Goal: Task Accomplishment & Management: Use online tool/utility

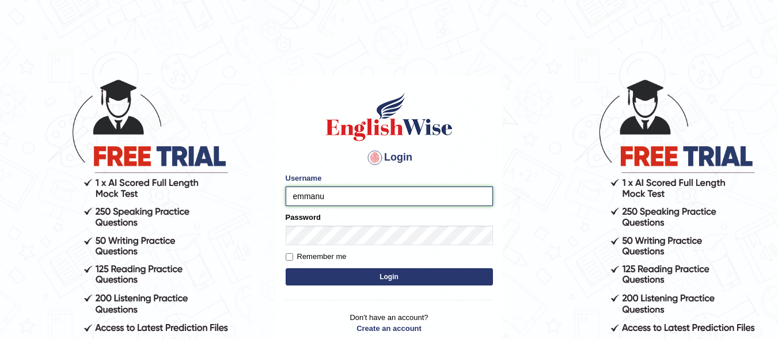
click at [343, 191] on input "emmanu" at bounding box center [388, 196] width 207 height 20
type input "emmanu_parramatta"
click at [290, 254] on input "Remember me" at bounding box center [288, 256] width 7 height 7
checkbox input "true"
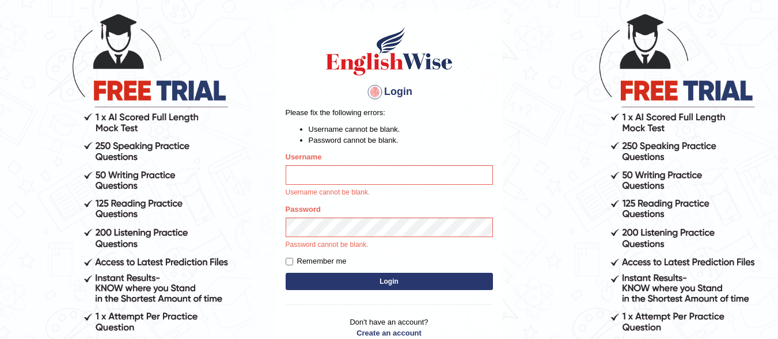
scroll to position [68, 0]
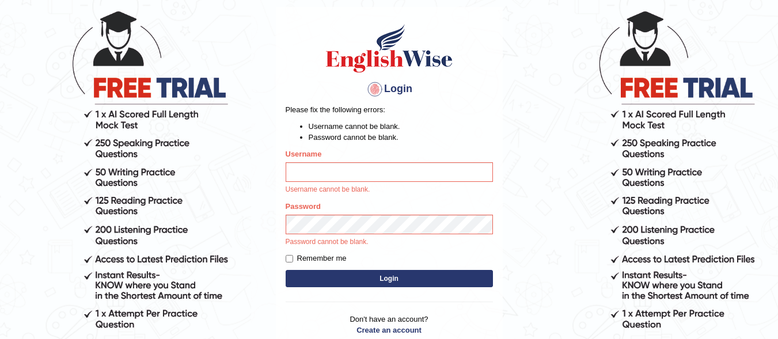
click at [358, 175] on input "Username" at bounding box center [388, 172] width 207 height 20
click at [358, 174] on input "Username" at bounding box center [388, 172] width 207 height 20
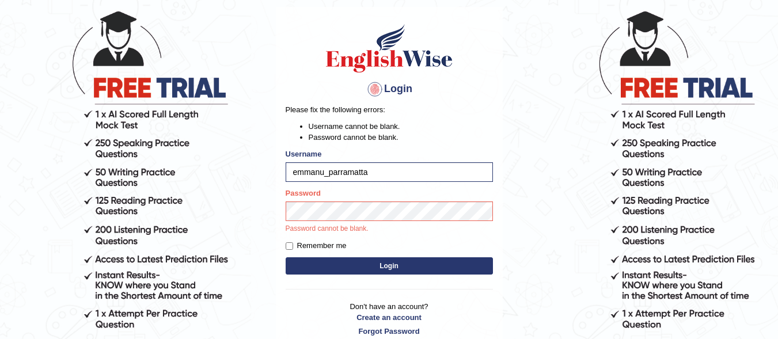
click at [323, 171] on input "emmanu_parramatta" at bounding box center [388, 172] width 207 height 20
type input "emmanuel_parramatta"
click at [288, 246] on input "Remember me" at bounding box center [288, 245] width 7 height 7
checkbox input "true"
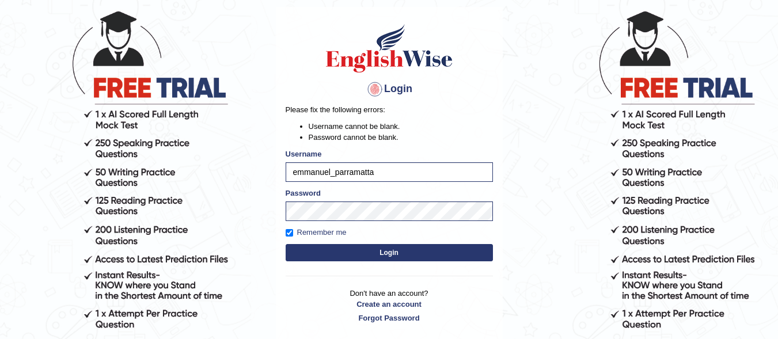
click at [372, 254] on button "Login" at bounding box center [388, 252] width 207 height 17
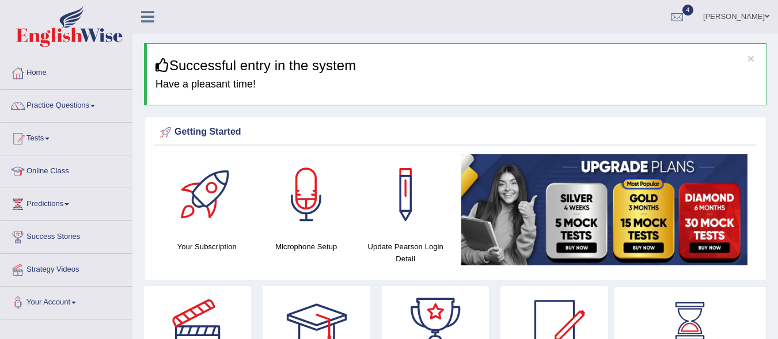
click at [203, 205] on div at bounding box center [206, 194] width 81 height 81
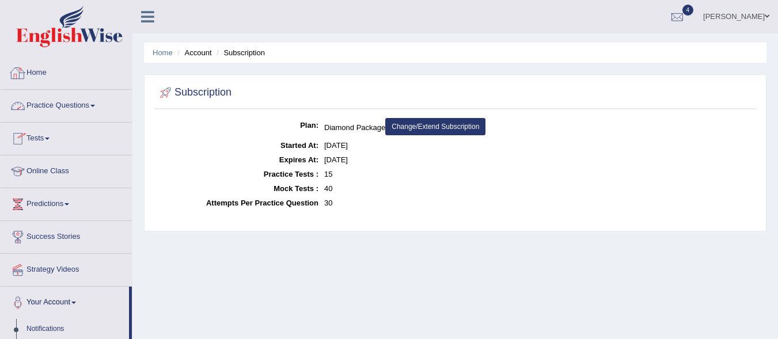
click at [41, 76] on link "Home" at bounding box center [66, 71] width 131 height 29
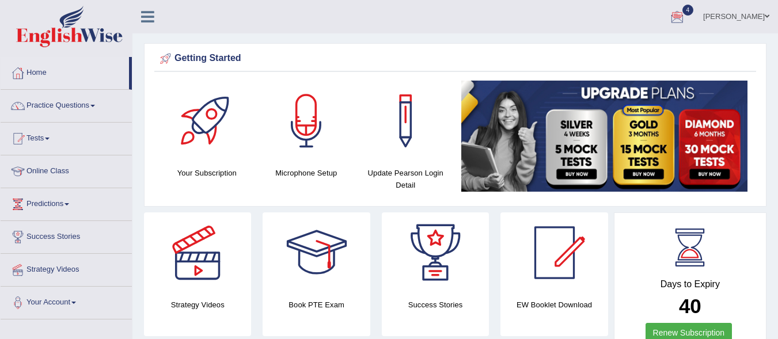
click at [676, 12] on div at bounding box center [676, 17] width 17 height 17
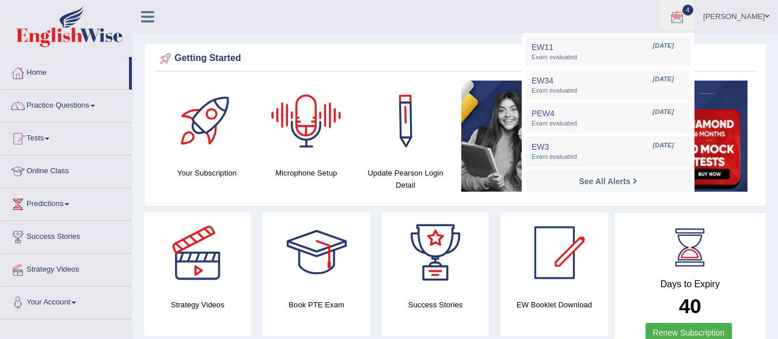
click at [366, 13] on ul "Emmanuel Nnanna Toggle navigation Username: emmanuel_parramatta Access Type: On…" at bounding box center [552, 16] width 452 height 33
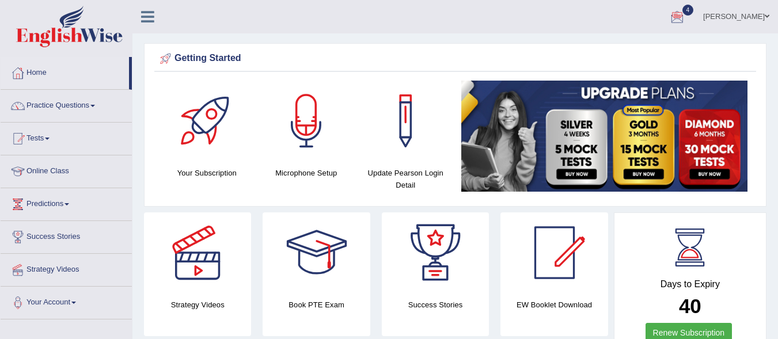
click at [752, 18] on link "[PERSON_NAME]" at bounding box center [735, 15] width 83 height 30
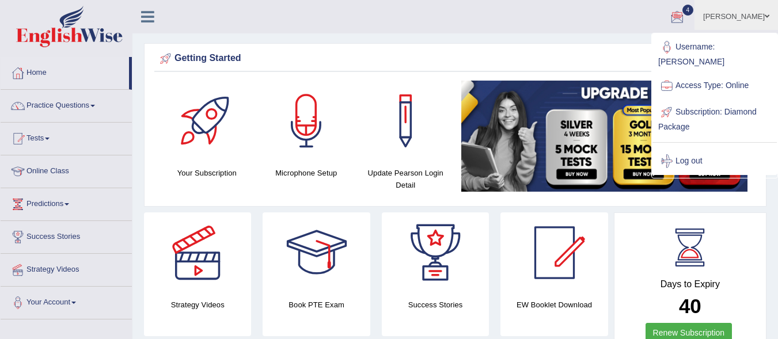
click at [723, 110] on link "Subscription: Diamond Package" at bounding box center [714, 118] width 124 height 39
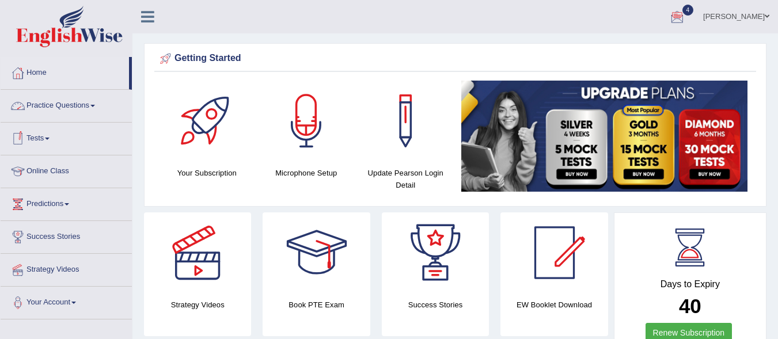
click at [85, 109] on link "Practice Questions" at bounding box center [66, 104] width 131 height 29
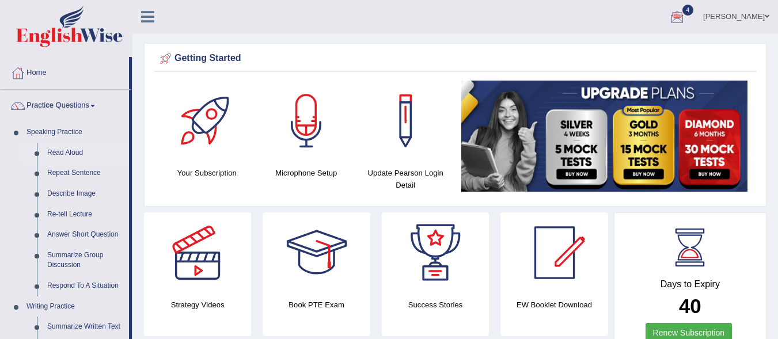
click at [65, 150] on link "Read Aloud" at bounding box center [85, 153] width 87 height 21
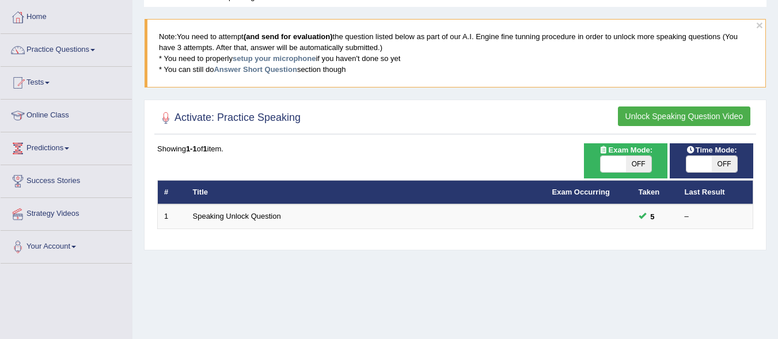
scroll to position [62, 0]
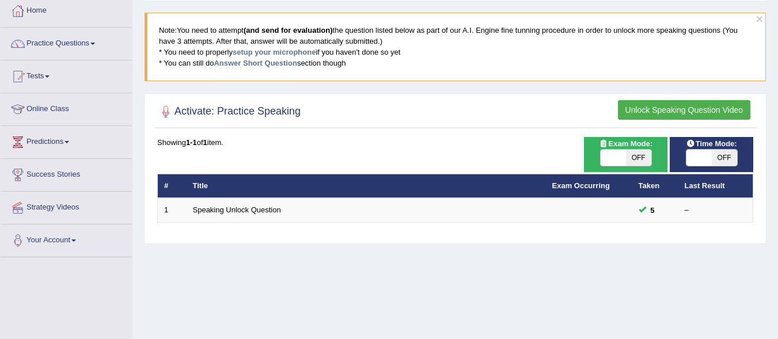
click at [643, 112] on button "Unlock Speaking Question Video" at bounding box center [684, 110] width 132 height 20
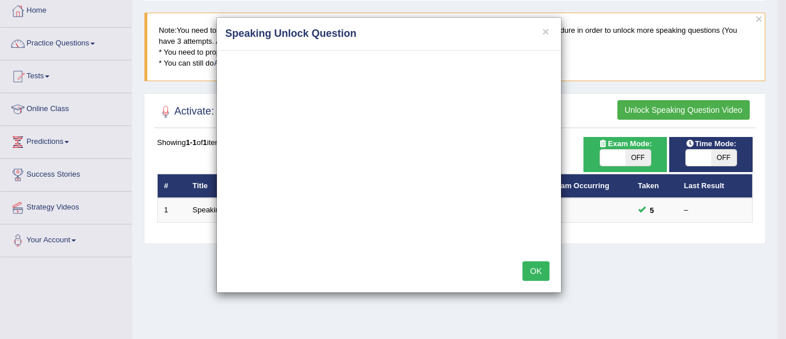
click at [535, 273] on button "OK" at bounding box center [536, 271] width 26 height 20
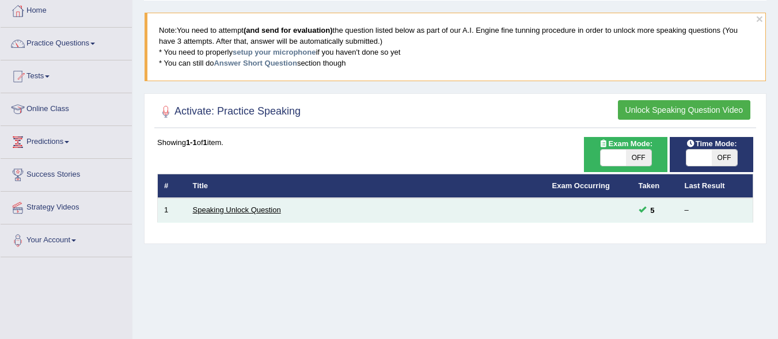
click at [242, 209] on link "Speaking Unlock Question" at bounding box center [237, 209] width 88 height 9
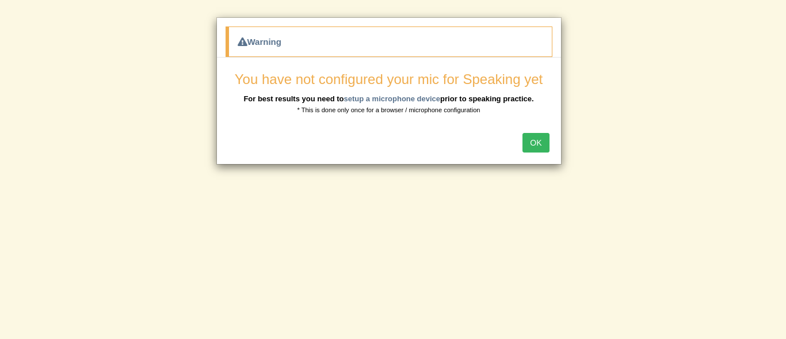
drag, startPoint x: 587, startPoint y: 210, endPoint x: 577, endPoint y: 208, distance: 10.6
click at [577, 208] on div "Warning You have not configured your mic for Speaking yet For best results you …" at bounding box center [393, 169] width 786 height 339
click at [535, 140] on button "OK" at bounding box center [536, 143] width 26 height 20
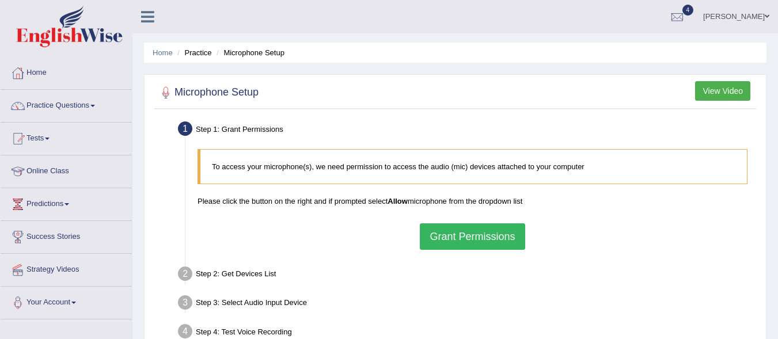
click at [490, 239] on button "Grant Permissions" at bounding box center [472, 236] width 105 height 26
click at [489, 239] on div "To access your microphone(s), we need permission to access the audio (mic) devi…" at bounding box center [472, 199] width 561 height 112
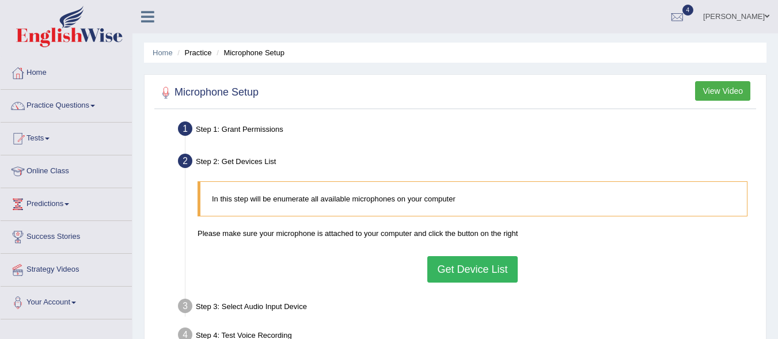
click at [740, 94] on button "View Video" at bounding box center [722, 91] width 55 height 20
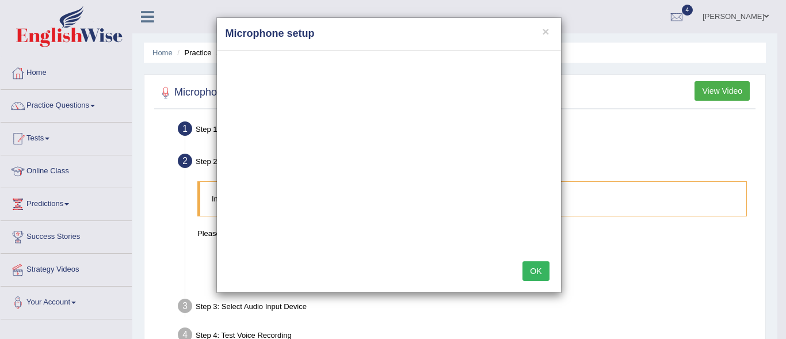
click at [538, 270] on button "OK" at bounding box center [536, 271] width 26 height 20
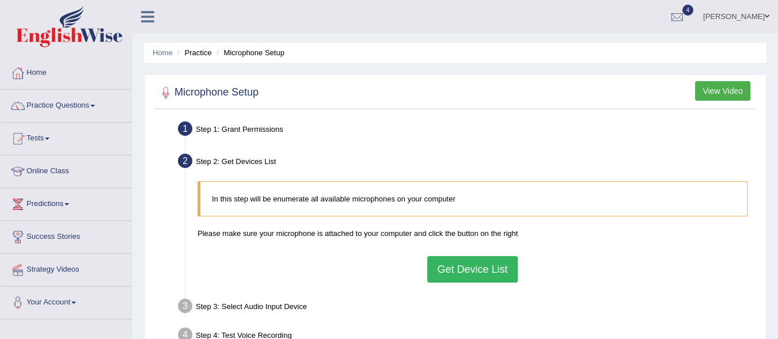
click at [472, 252] on div "In this step will be enumerate all available microphones on your computer Pleas…" at bounding box center [472, 232] width 561 height 112
click at [471, 268] on button "Get Device List" at bounding box center [472, 269] width 90 height 26
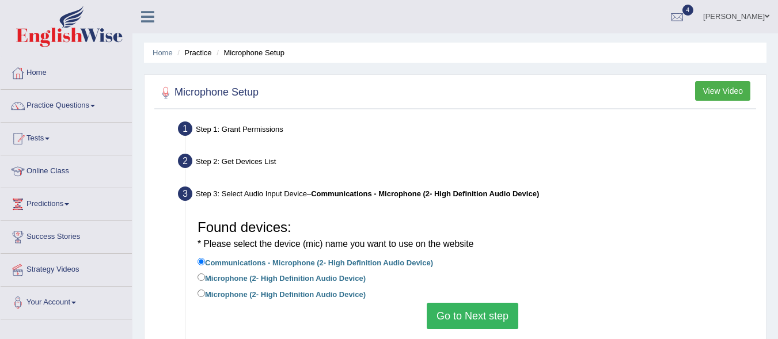
click at [481, 319] on button "Go to Next step" at bounding box center [472, 316] width 92 height 26
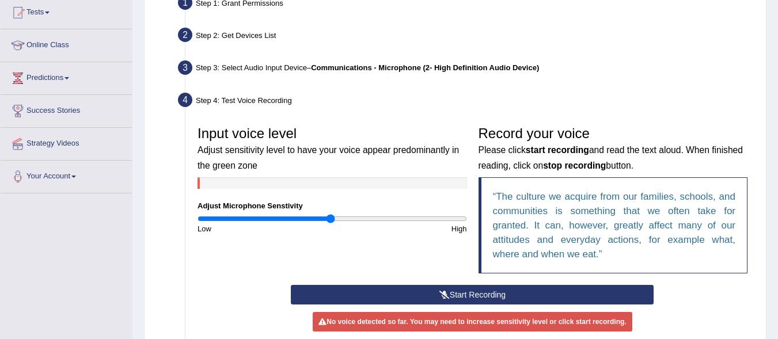
scroll to position [128, 0]
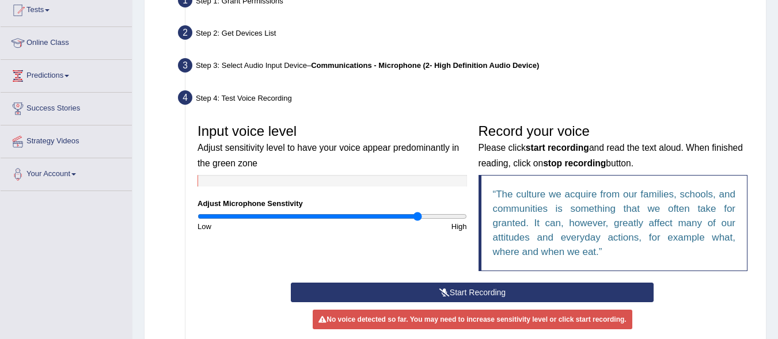
click at [418, 213] on input "range" at bounding box center [331, 216] width 269 height 9
click at [418, 291] on button "Start Recording" at bounding box center [472, 293] width 363 height 20
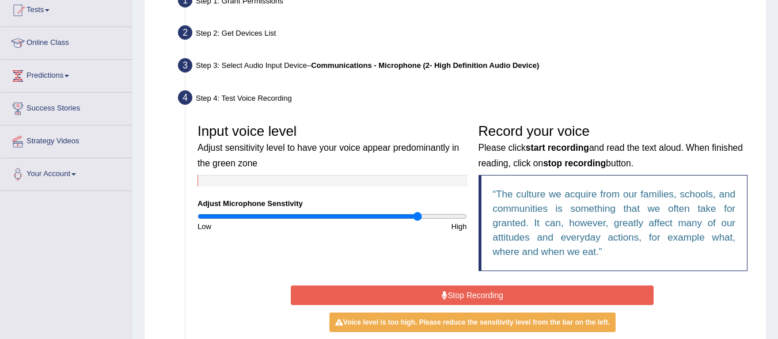
click at [418, 291] on button "Stop Recording" at bounding box center [472, 295] width 363 height 20
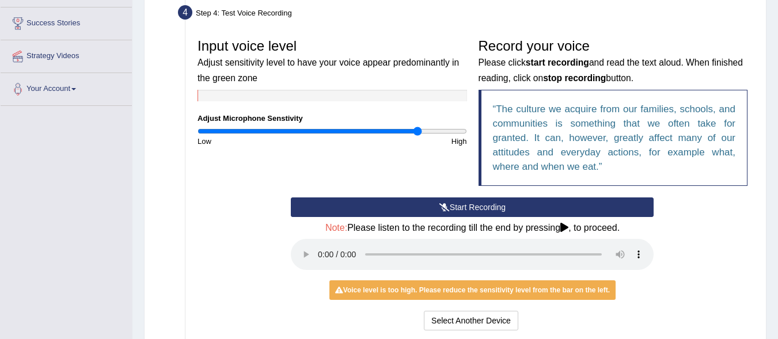
scroll to position [227, 0]
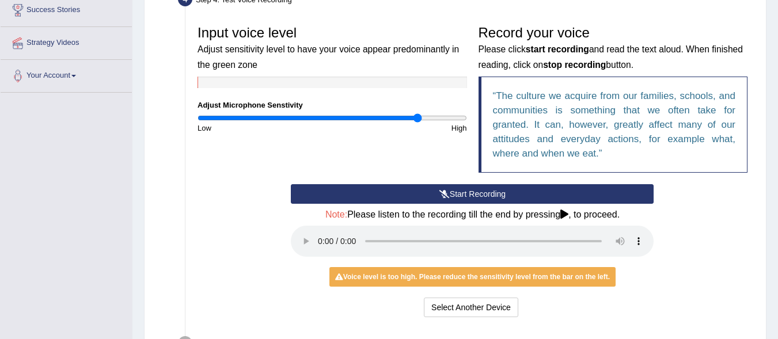
click at [464, 192] on button "Start Recording" at bounding box center [472, 194] width 363 height 20
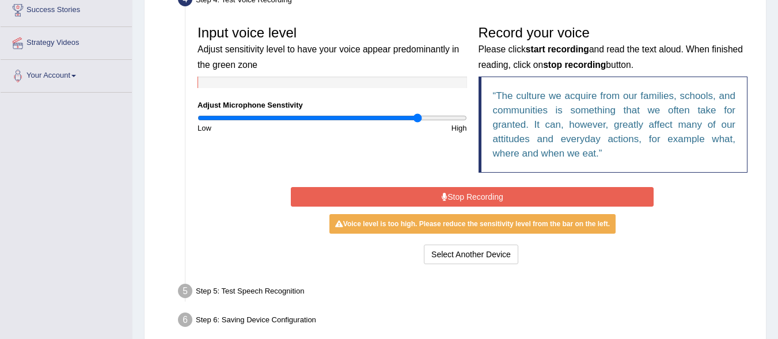
click at [464, 192] on button "Stop Recording" at bounding box center [472, 197] width 363 height 20
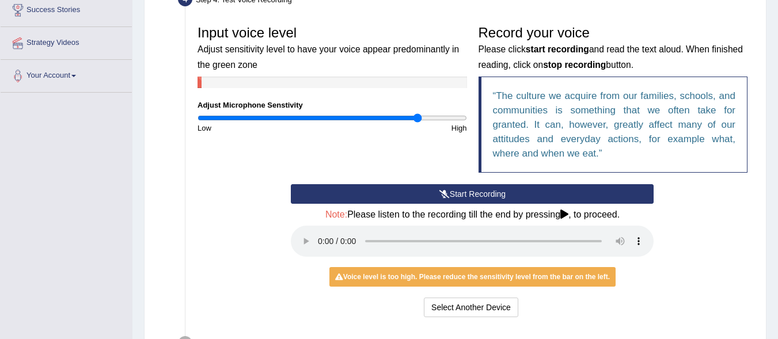
click at [713, 248] on div "Start Recording Stop Recording Note: Please listen to the recording till the en…" at bounding box center [472, 252] width 561 height 136
click at [463, 313] on button "Select Another Device" at bounding box center [471, 308] width 94 height 20
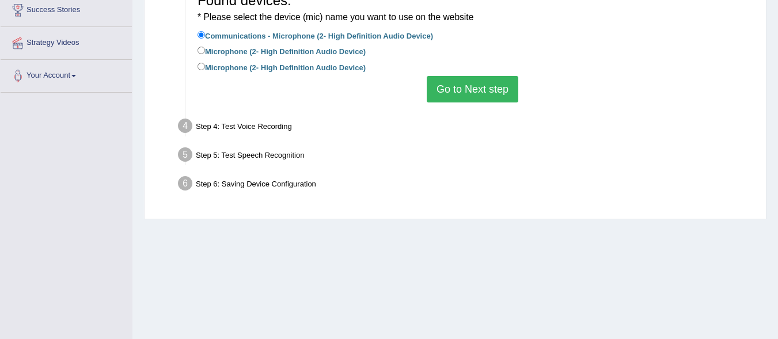
click at [496, 91] on button "Go to Next step" at bounding box center [472, 89] width 92 height 26
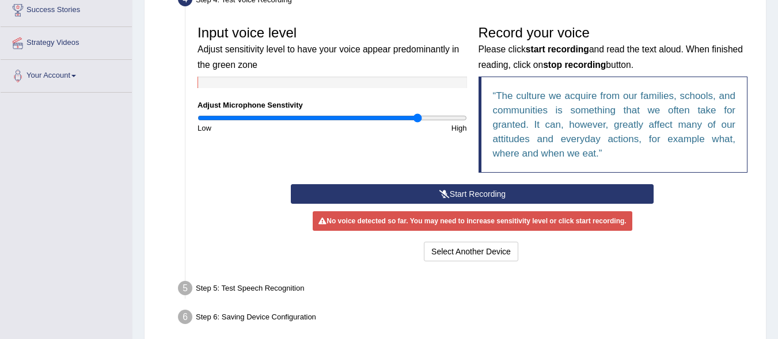
click at [472, 193] on button "Start Recording" at bounding box center [472, 194] width 363 height 20
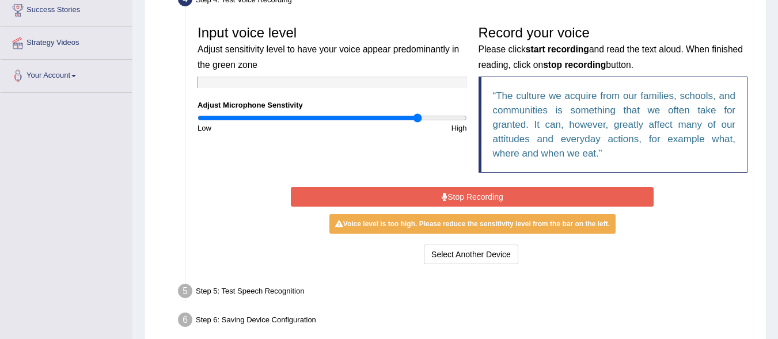
click at [472, 192] on button "Stop Recording" at bounding box center [472, 197] width 363 height 20
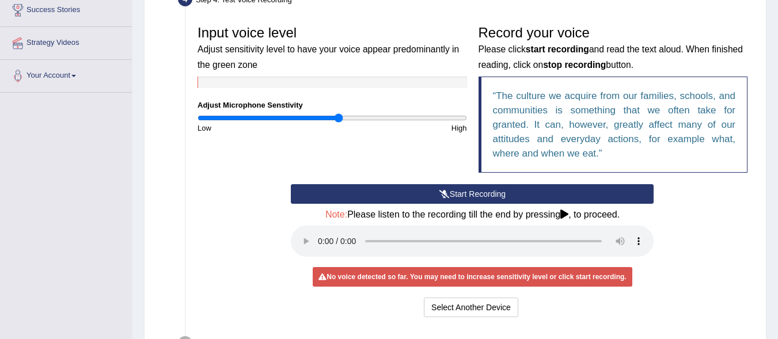
type input "1.06"
click at [340, 120] on input "range" at bounding box center [331, 117] width 269 height 9
click at [445, 310] on button "Select Another Device" at bounding box center [471, 308] width 94 height 20
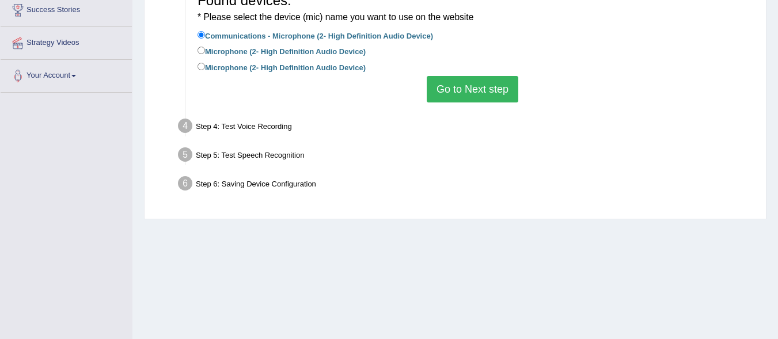
click at [500, 95] on button "Go to Next step" at bounding box center [472, 89] width 92 height 26
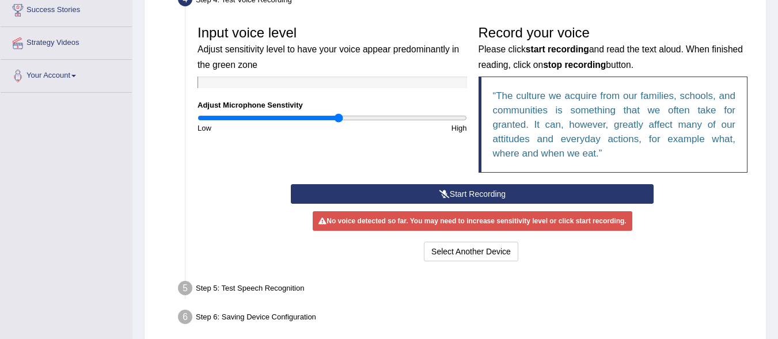
click at [470, 192] on button "Start Recording" at bounding box center [472, 194] width 363 height 20
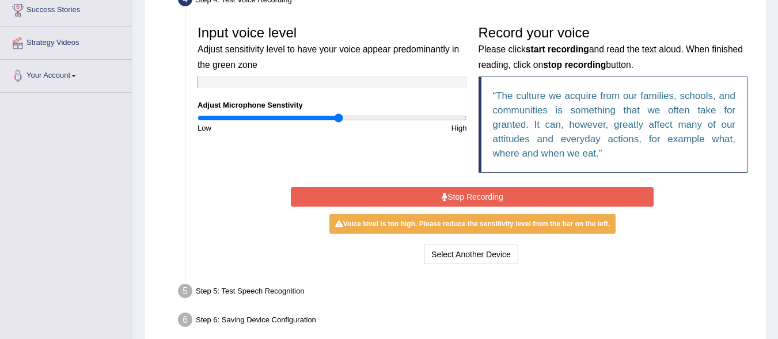
click at [470, 192] on button "Stop Recording" at bounding box center [472, 197] width 363 height 20
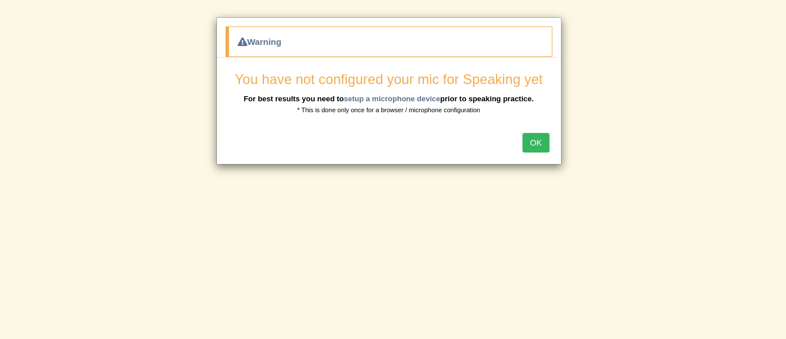
click at [539, 139] on button "OK" at bounding box center [536, 143] width 26 height 20
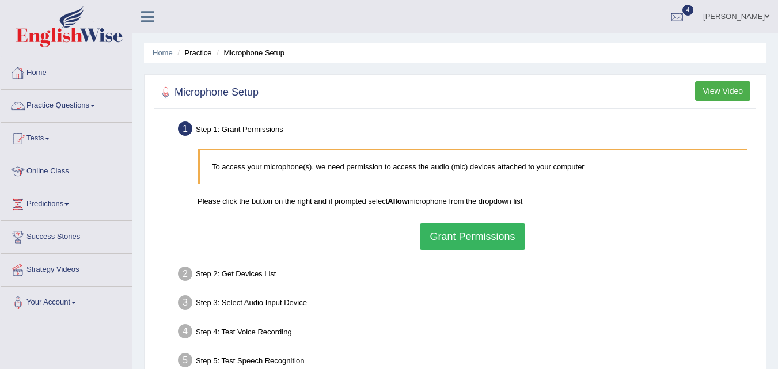
click at [85, 104] on link "Practice Questions" at bounding box center [66, 104] width 131 height 29
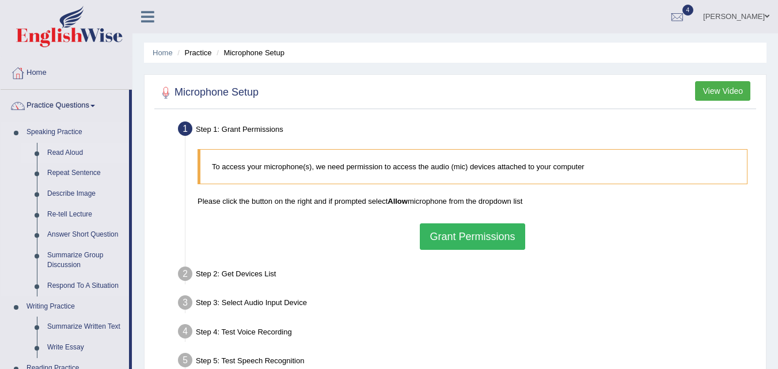
click at [62, 151] on link "Read Aloud" at bounding box center [85, 153] width 87 height 21
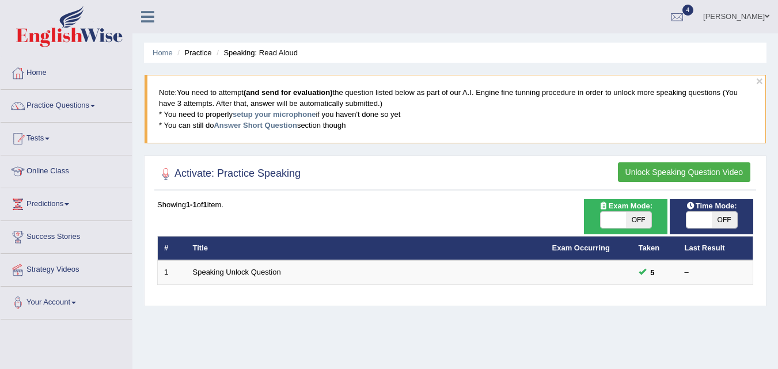
click at [638, 218] on span "OFF" at bounding box center [638, 220] width 25 height 16
checkbox input "true"
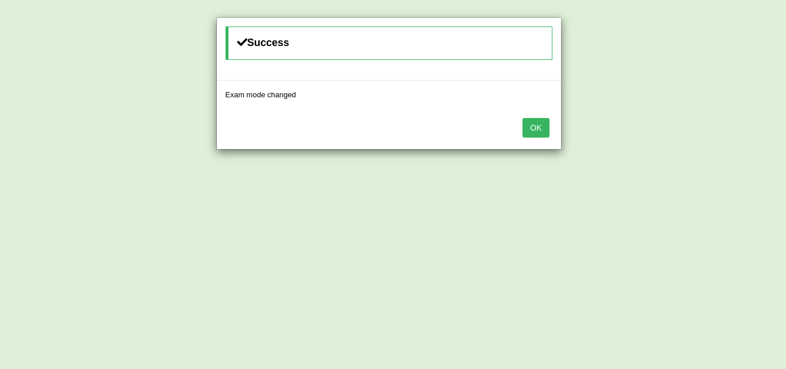
click at [532, 126] on button "OK" at bounding box center [536, 128] width 26 height 20
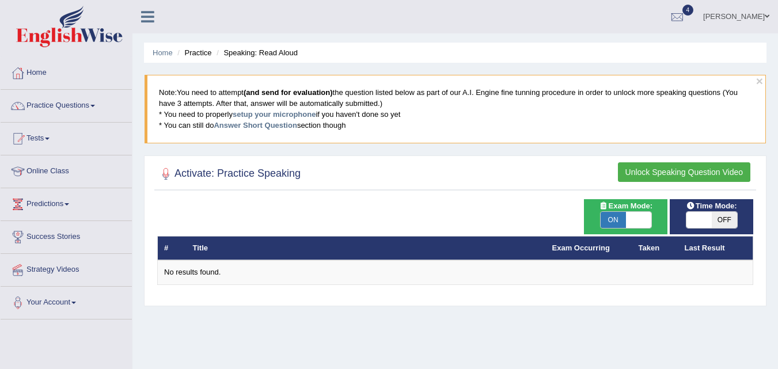
click at [726, 221] on span "OFF" at bounding box center [723, 220] width 25 height 16
checkbox input "true"
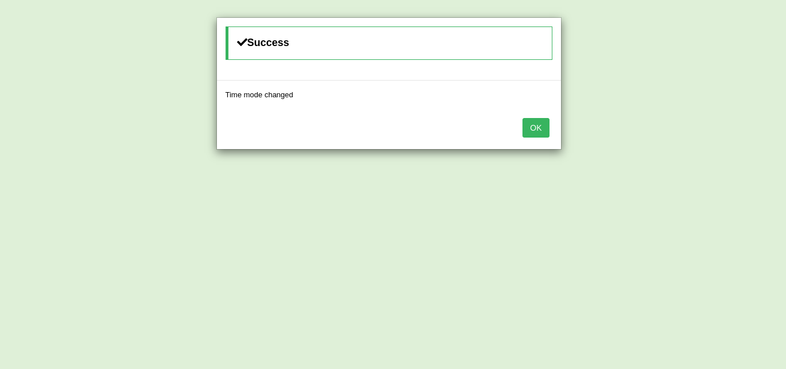
click at [543, 132] on button "OK" at bounding box center [536, 128] width 26 height 20
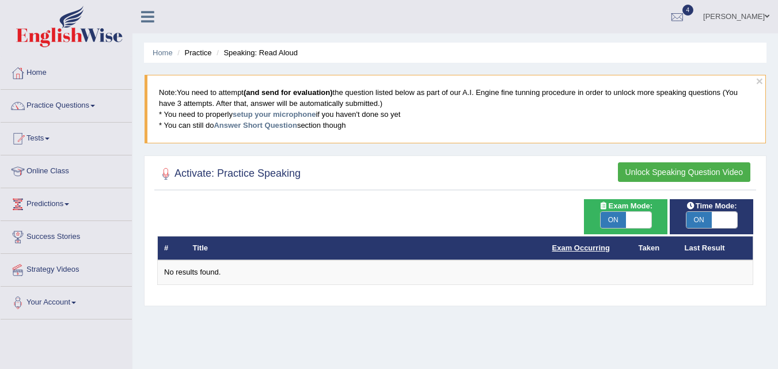
click at [579, 247] on link "Exam Occurring" at bounding box center [581, 247] width 58 height 9
click at [662, 169] on button "Unlock Speaking Question Video" at bounding box center [684, 172] width 132 height 20
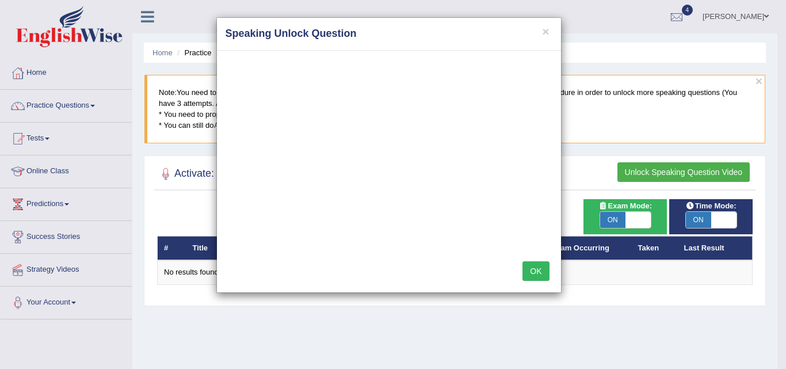
click at [538, 36] on h4 "Speaking Unlock Question" at bounding box center [389, 33] width 327 height 15
click at [544, 32] on button "×" at bounding box center [545, 31] width 7 height 12
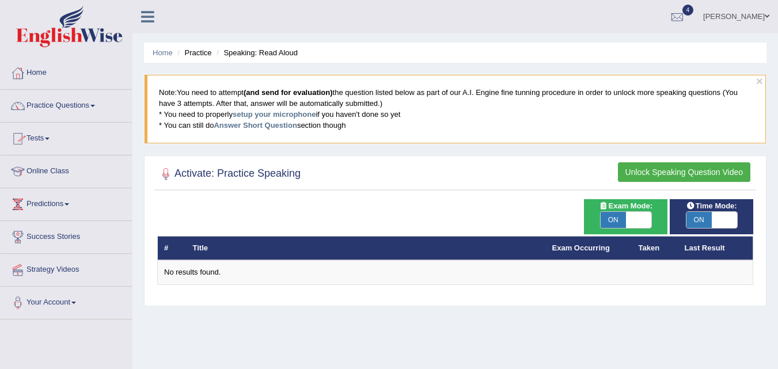
click at [52, 201] on link "Predictions" at bounding box center [66, 202] width 131 height 29
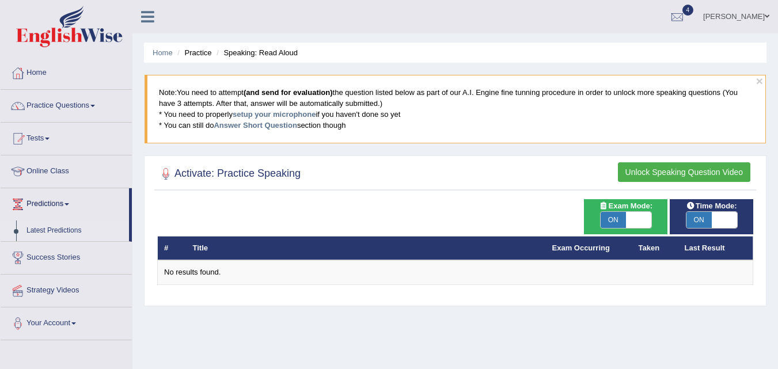
click at [48, 230] on link "Latest Predictions" at bounding box center [75, 230] width 108 height 21
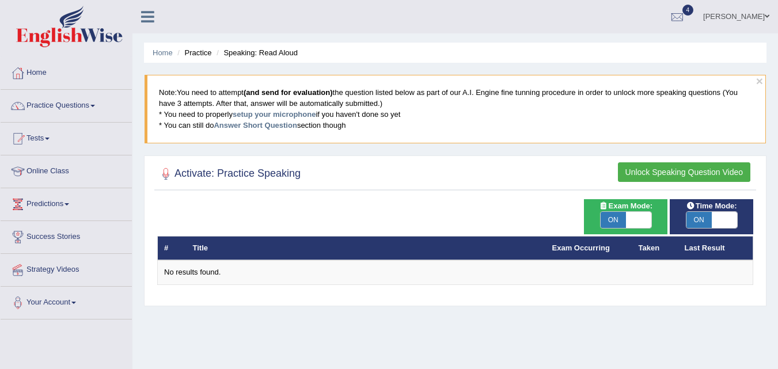
click at [631, 218] on span at bounding box center [638, 220] width 25 height 16
checkbox input "false"
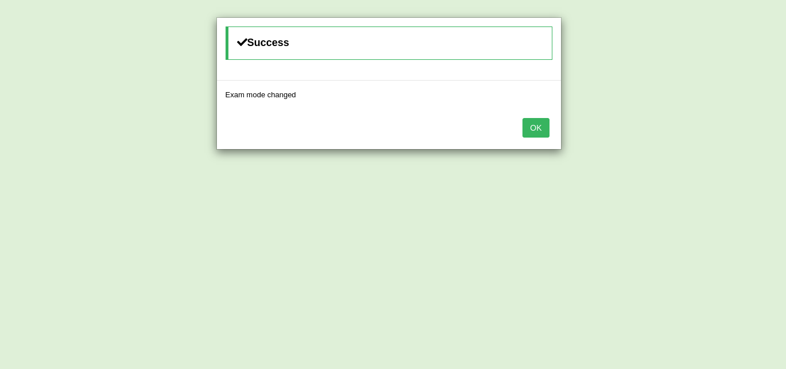
click at [550, 143] on div "OK" at bounding box center [389, 129] width 344 height 40
click at [547, 131] on button "OK" at bounding box center [536, 128] width 26 height 20
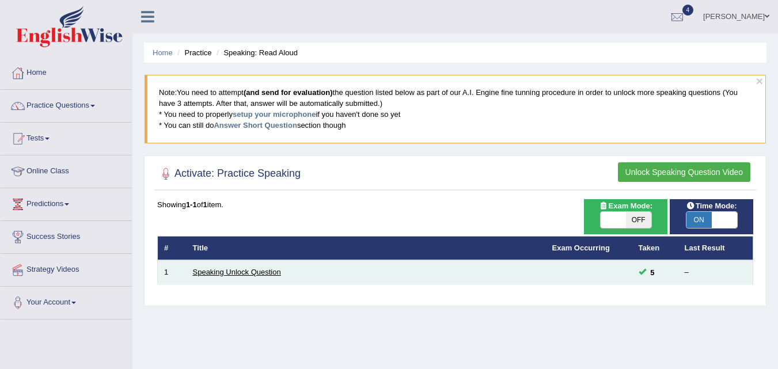
click at [265, 272] on link "Speaking Unlock Question" at bounding box center [237, 272] width 88 height 9
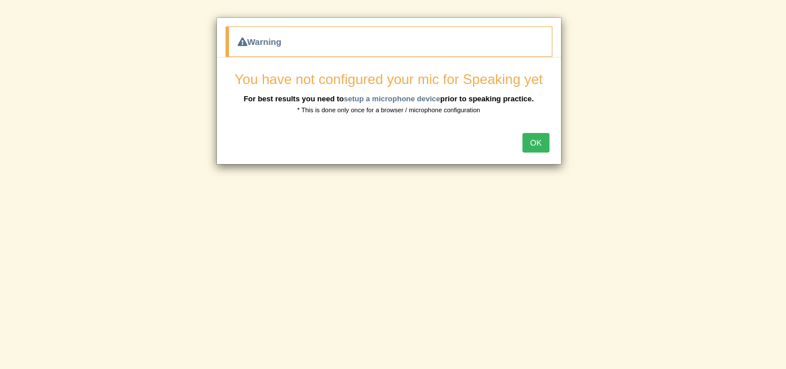
click at [531, 146] on button "OK" at bounding box center [536, 143] width 26 height 20
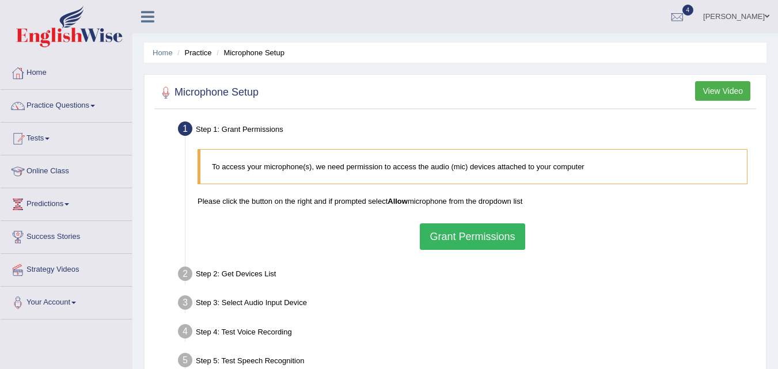
click at [442, 235] on button "Grant Permissions" at bounding box center [472, 236] width 105 height 26
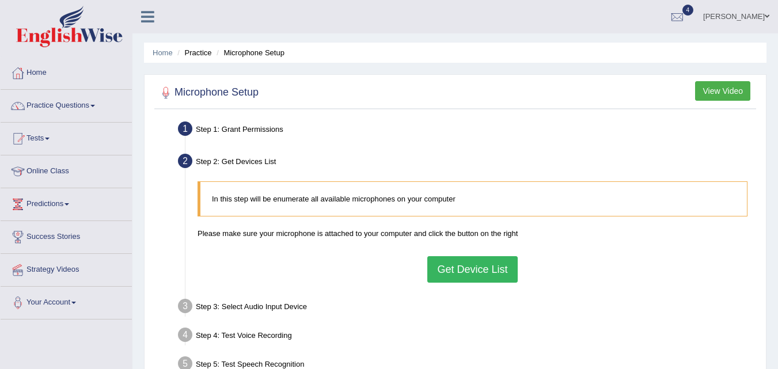
click at [452, 272] on button "Get Device List" at bounding box center [472, 269] width 90 height 26
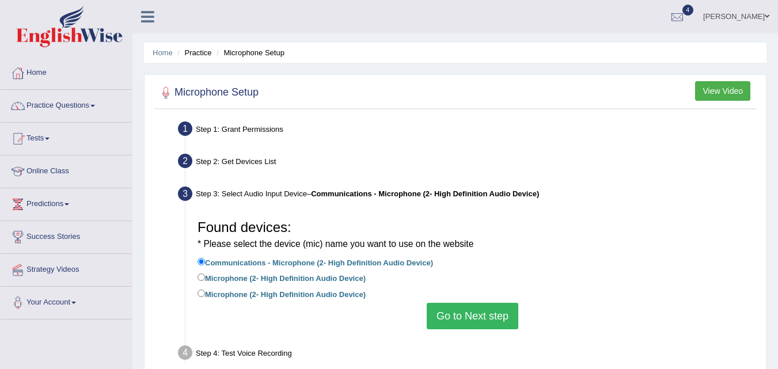
click at [453, 322] on button "Go to Next step" at bounding box center [472, 316] width 92 height 26
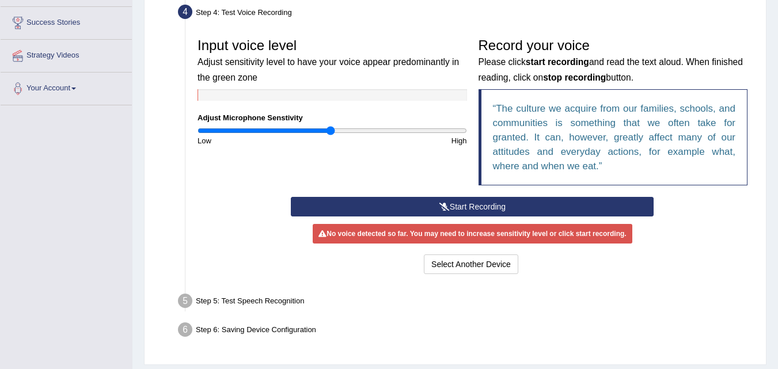
scroll to position [226, 0]
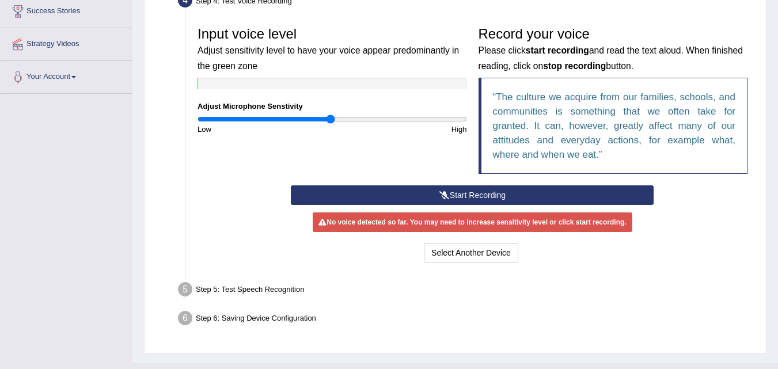
click at [447, 188] on button "Start Recording" at bounding box center [472, 195] width 363 height 20
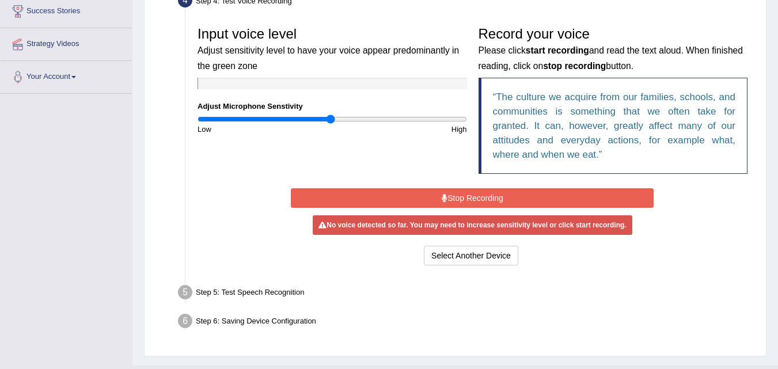
click at [476, 196] on button "Stop Recording" at bounding box center [472, 198] width 363 height 20
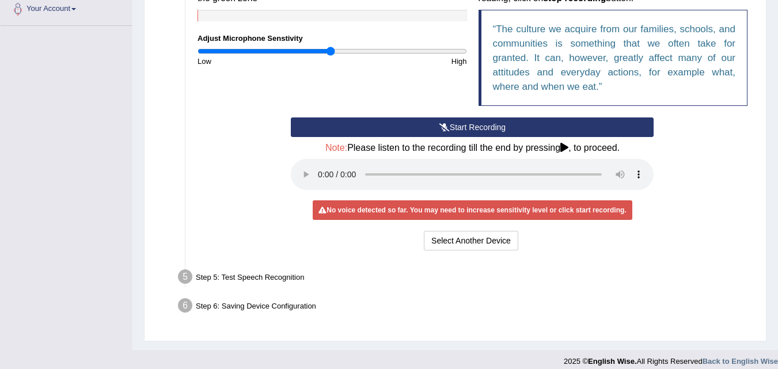
scroll to position [303, 0]
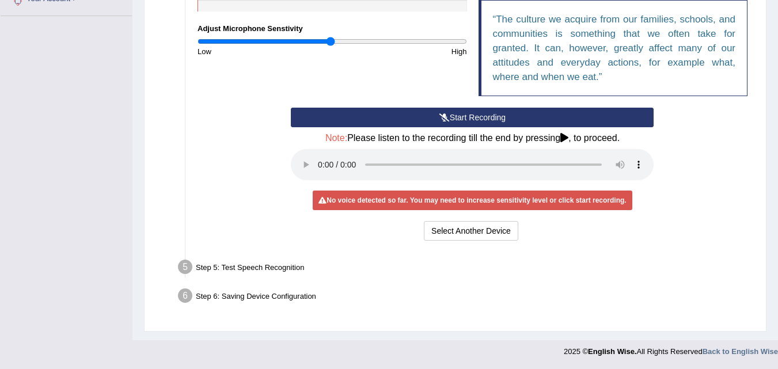
click at [280, 271] on div "Step 5: Test Speech Recognition" at bounding box center [467, 268] width 588 height 25
click at [568, 139] on icon at bounding box center [564, 137] width 8 height 9
click at [566, 134] on icon at bounding box center [564, 137] width 8 height 9
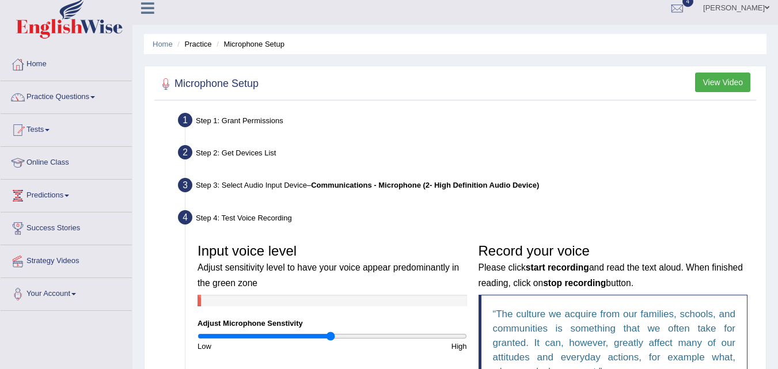
scroll to position [0, 0]
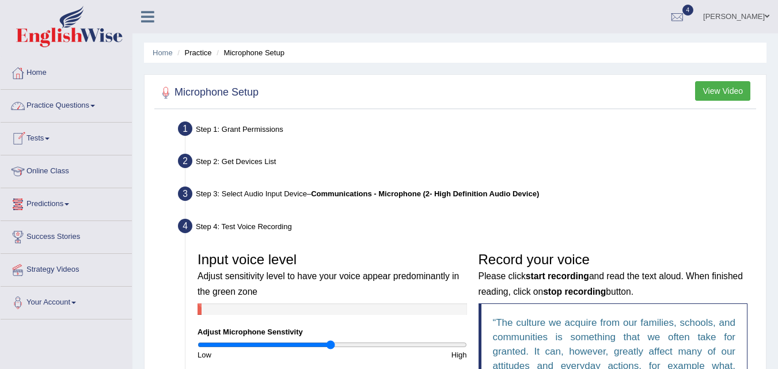
click at [59, 204] on link "Predictions" at bounding box center [66, 202] width 131 height 29
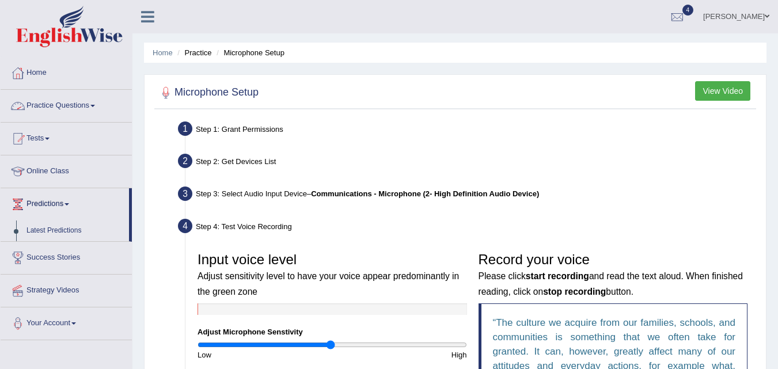
click at [97, 109] on link "Practice Questions" at bounding box center [66, 104] width 131 height 29
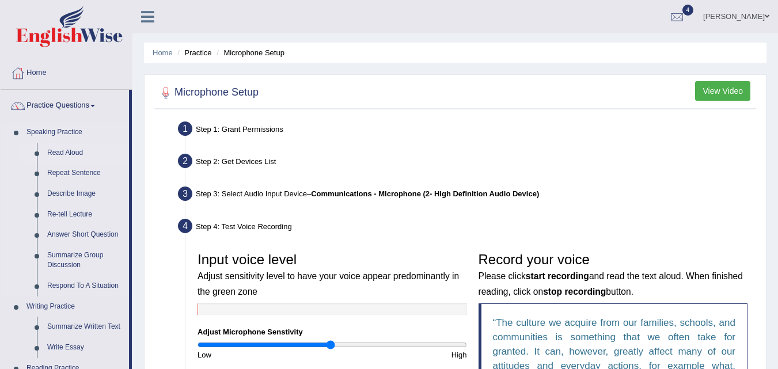
click at [58, 152] on link "Read Aloud" at bounding box center [85, 153] width 87 height 21
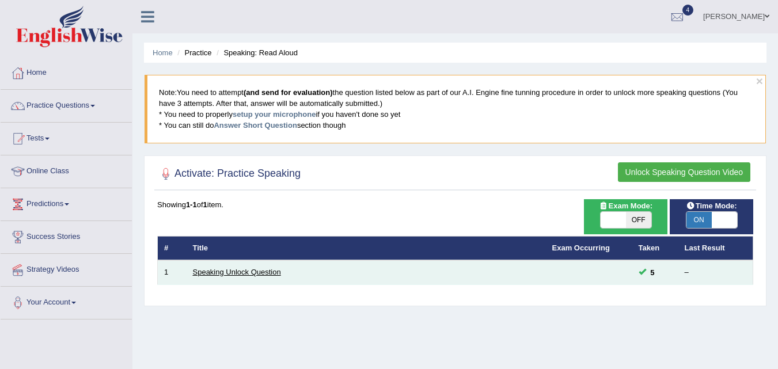
drag, startPoint x: 260, startPoint y: 273, endPoint x: 251, endPoint y: 268, distance: 9.8
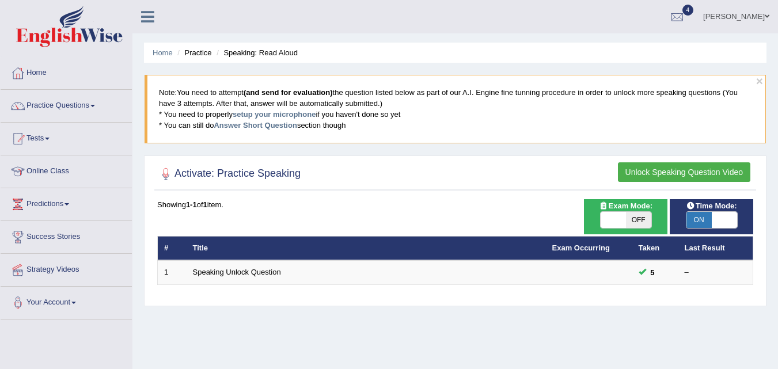
drag, startPoint x: 251, startPoint y: 268, endPoint x: 629, endPoint y: 216, distance: 381.7
click at [629, 216] on span "OFF" at bounding box center [638, 220] width 25 height 16
checkbox input "true"
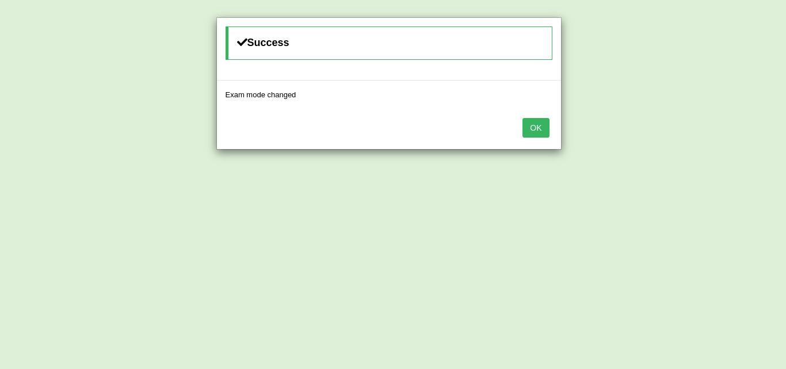
click at [540, 124] on button "OK" at bounding box center [536, 128] width 26 height 20
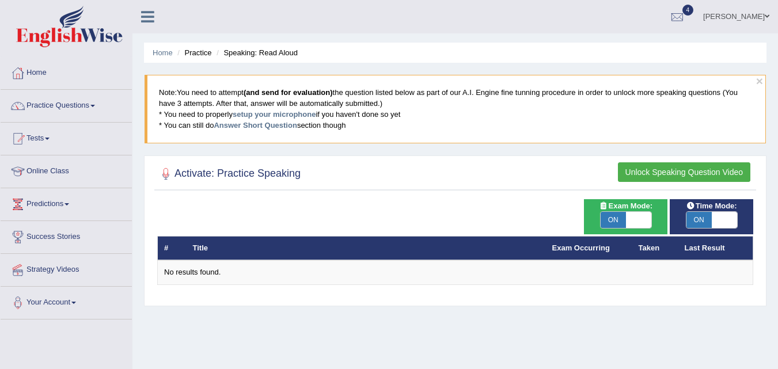
click at [673, 165] on button "Unlock Speaking Question Video" at bounding box center [684, 172] width 132 height 20
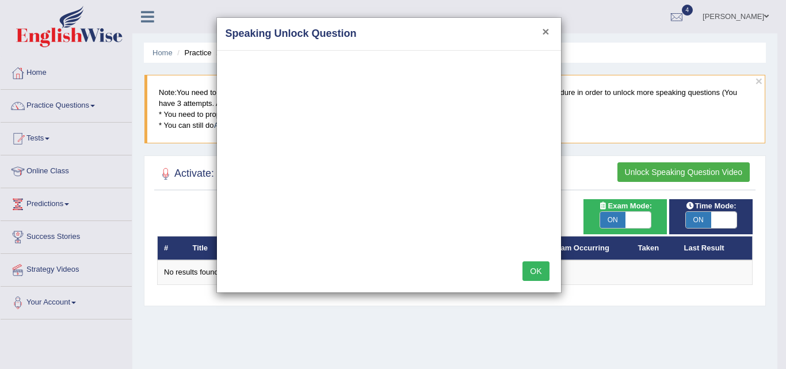
click at [549, 31] on button "×" at bounding box center [545, 31] width 7 height 12
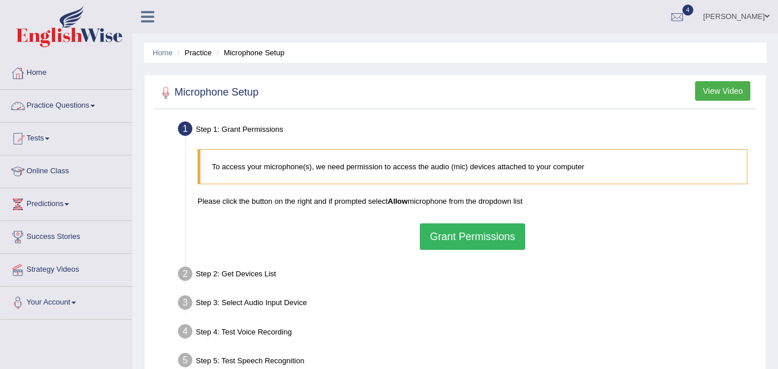
click at [49, 100] on link "Practice Questions" at bounding box center [66, 104] width 131 height 29
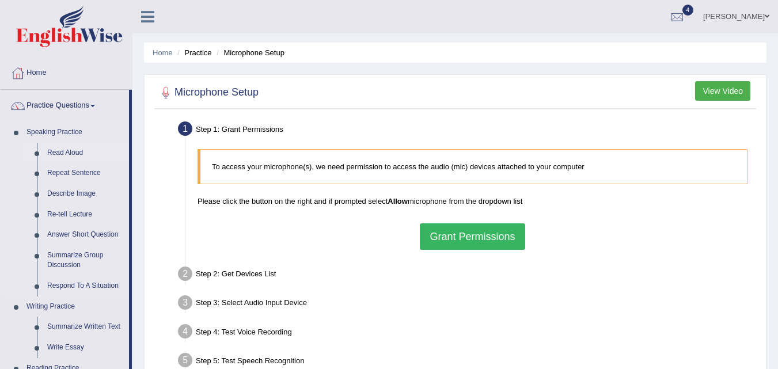
click at [60, 155] on link "Read Aloud" at bounding box center [85, 153] width 87 height 21
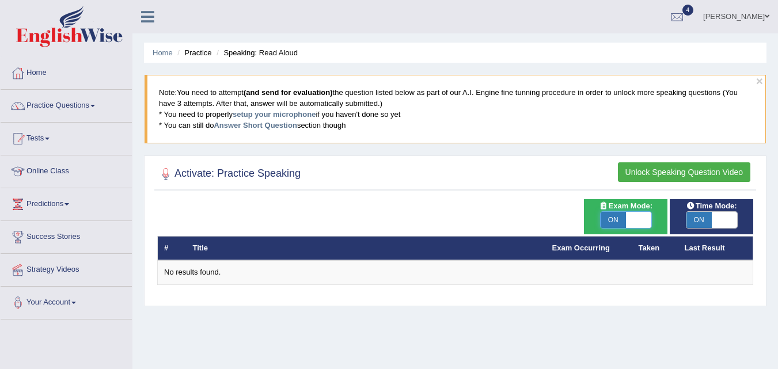
click at [636, 224] on span at bounding box center [638, 220] width 25 height 16
checkbox input "false"
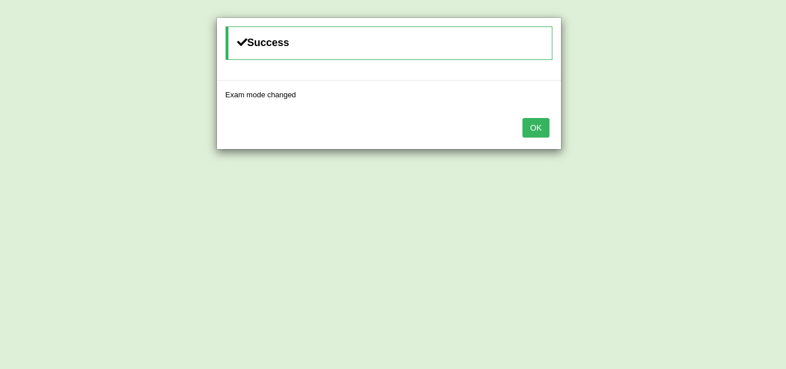
click at [540, 135] on button "OK" at bounding box center [536, 128] width 26 height 20
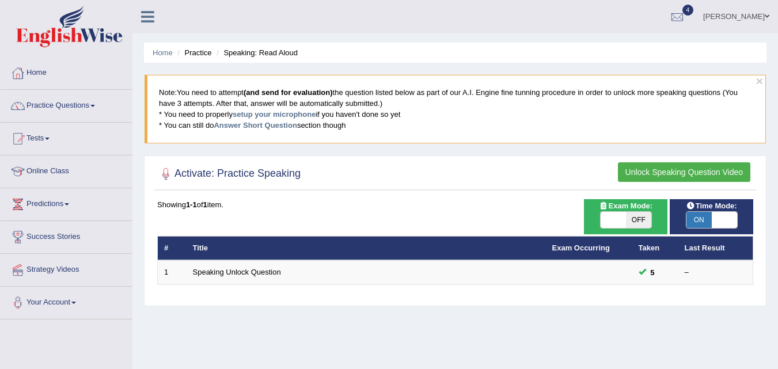
click at [732, 220] on span at bounding box center [723, 220] width 25 height 16
checkbox input "false"
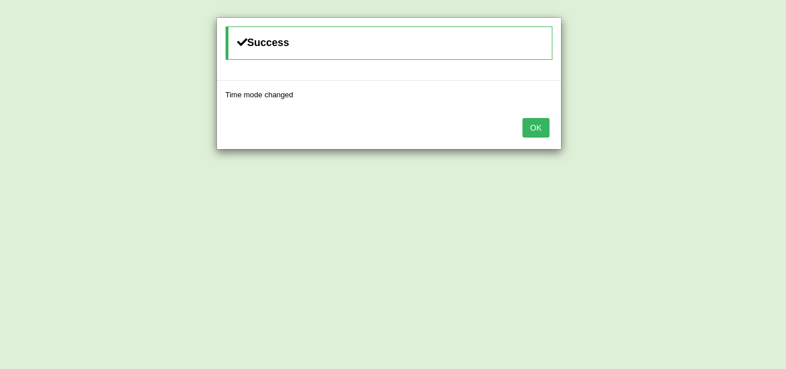
click at [532, 134] on button "OK" at bounding box center [536, 128] width 26 height 20
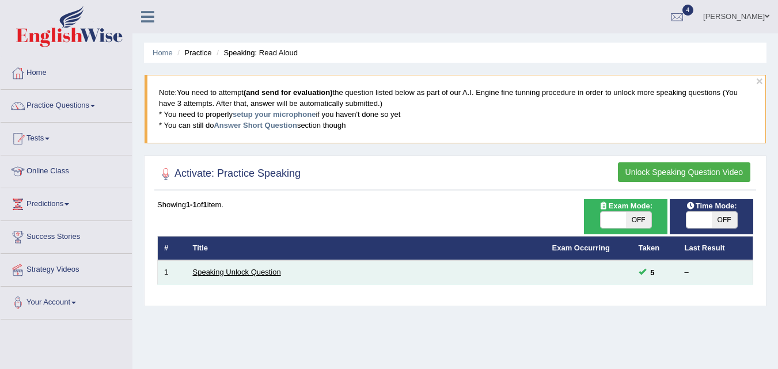
click at [260, 273] on link "Speaking Unlock Question" at bounding box center [237, 272] width 88 height 9
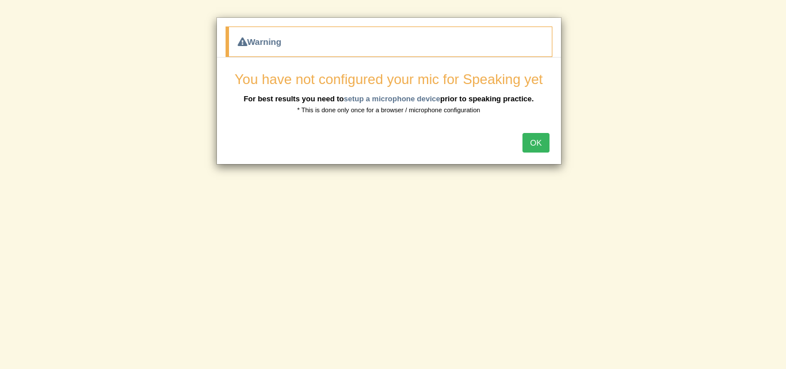
click at [536, 142] on button "OK" at bounding box center [536, 143] width 26 height 20
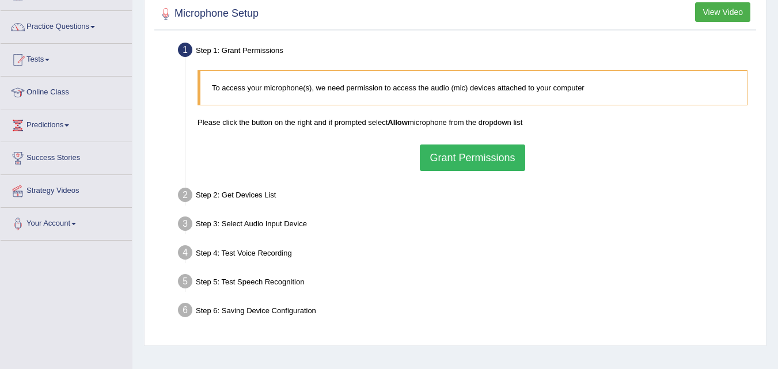
scroll to position [100, 0]
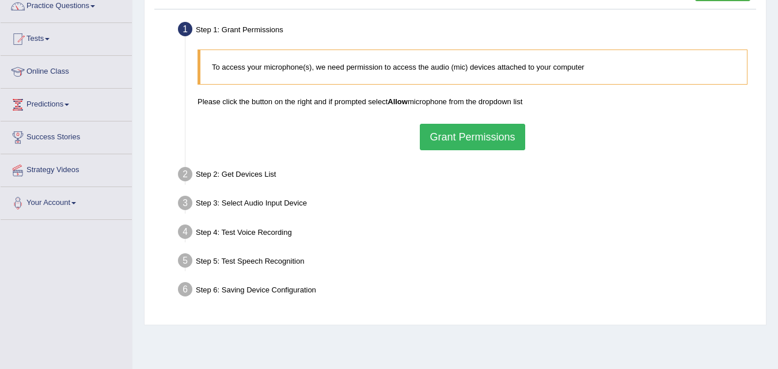
click at [462, 137] on button "Grant Permissions" at bounding box center [472, 137] width 105 height 26
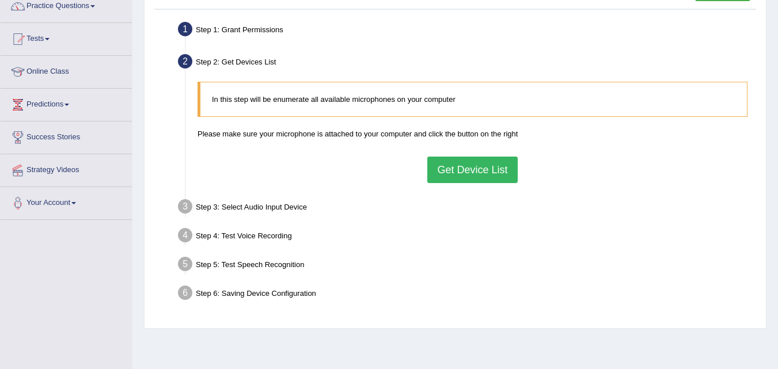
click at [481, 171] on button "Get Device List" at bounding box center [472, 170] width 90 height 26
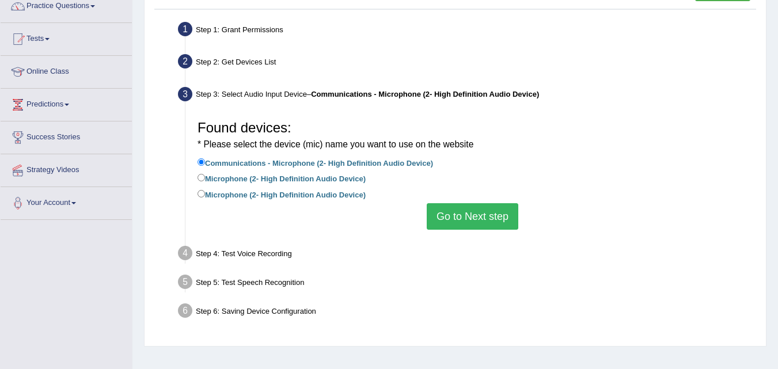
click at [205, 175] on label "Microphone (2- High Definition Audio Device)" at bounding box center [281, 178] width 168 height 13
click at [205, 175] on input "Microphone (2- High Definition Audio Device)" at bounding box center [200, 177] width 7 height 7
radio input "true"
click at [204, 194] on input "Microphone (2- High Definition Audio Device)" at bounding box center [200, 193] width 7 height 7
radio input "true"
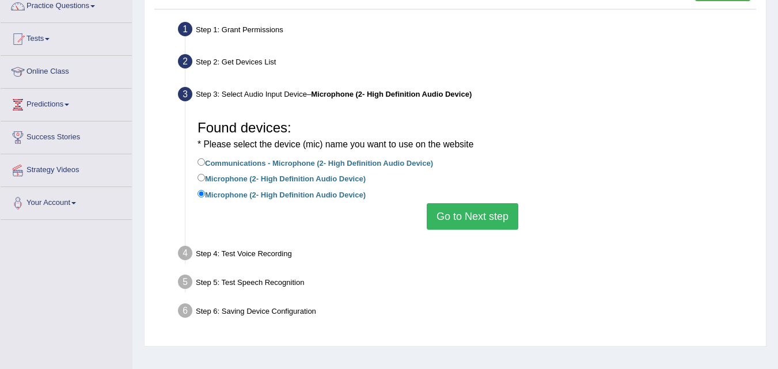
click at [458, 211] on button "Go to Next step" at bounding box center [472, 216] width 92 height 26
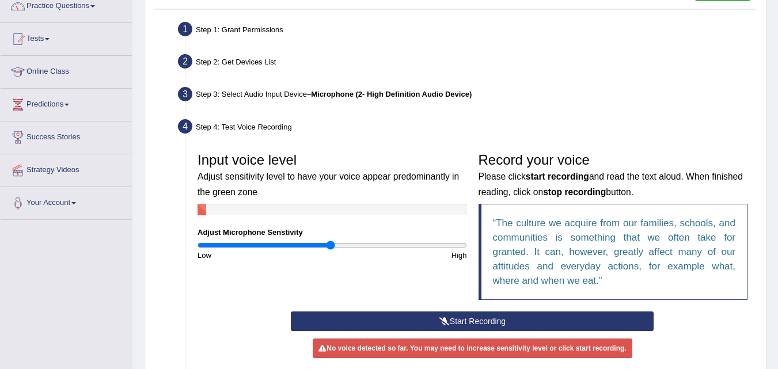
click at [552, 319] on button "Start Recording" at bounding box center [472, 321] width 363 height 20
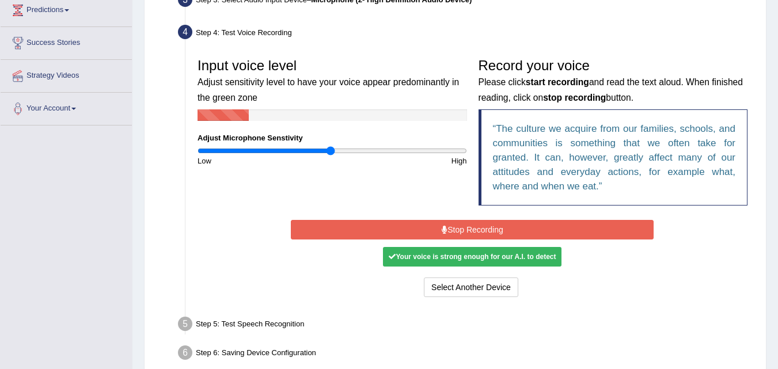
scroll to position [200, 0]
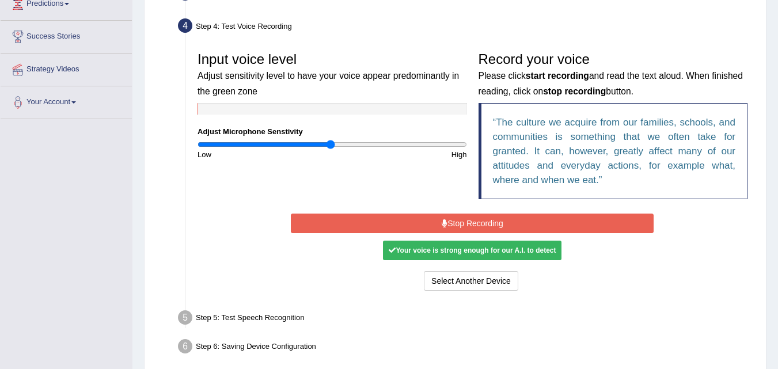
click at [561, 220] on button "Stop Recording" at bounding box center [472, 224] width 363 height 20
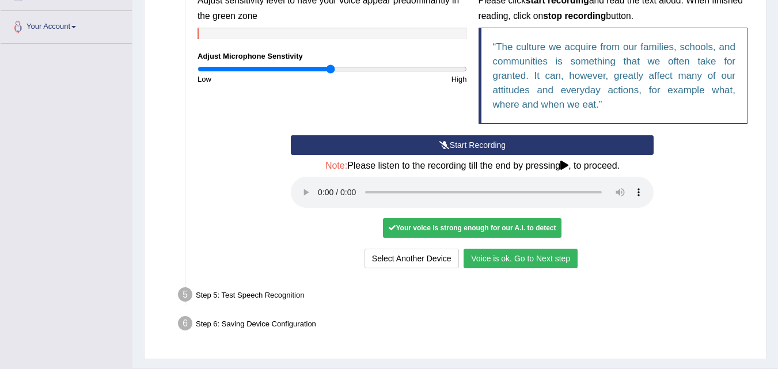
scroll to position [303, 0]
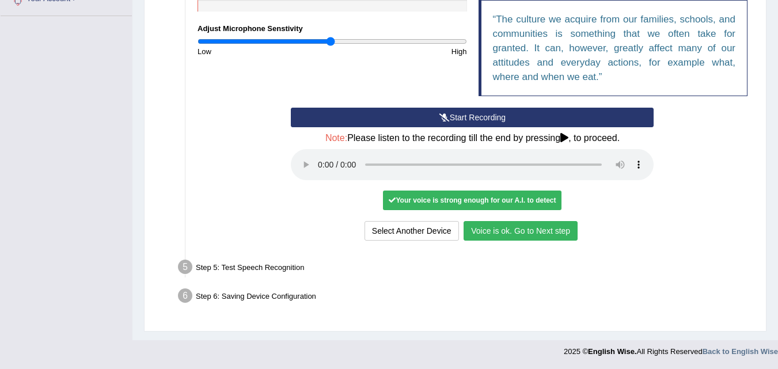
click at [518, 231] on button "Voice is ok. Go to Next step" at bounding box center [520, 231] width 114 height 20
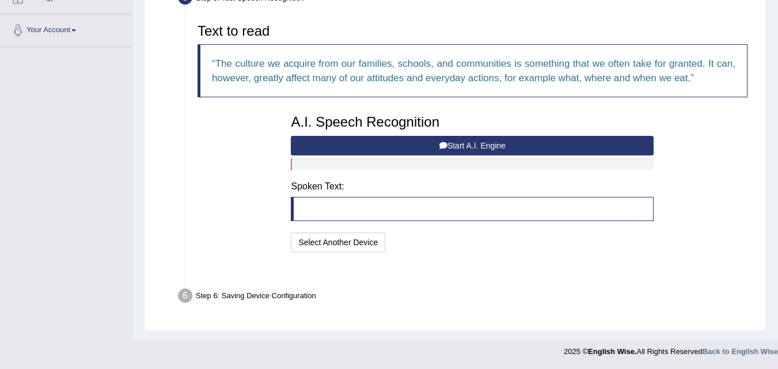
scroll to position [244, 0]
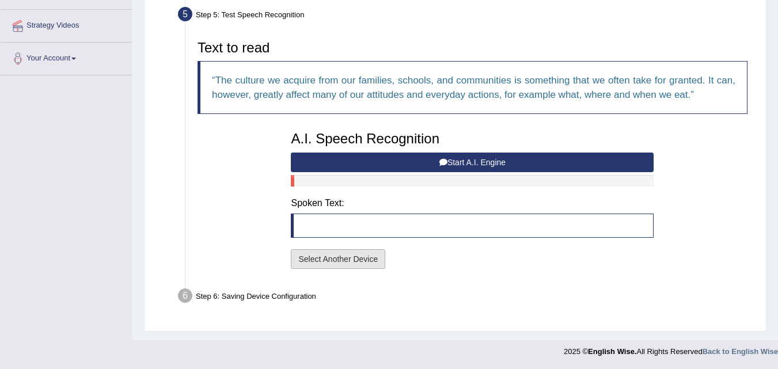
click at [338, 261] on button "Select Another Device" at bounding box center [338, 259] width 94 height 20
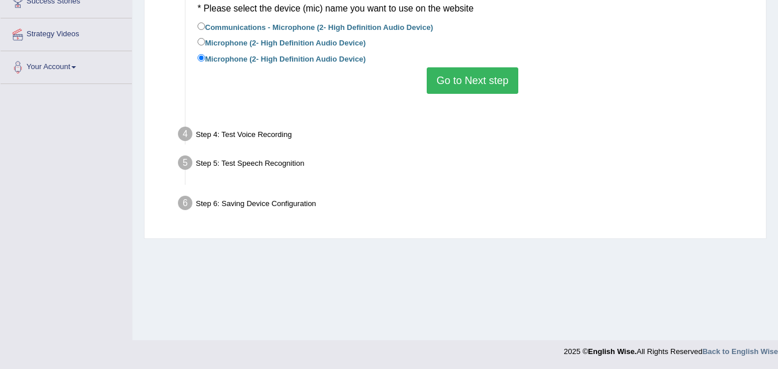
scroll to position [235, 0]
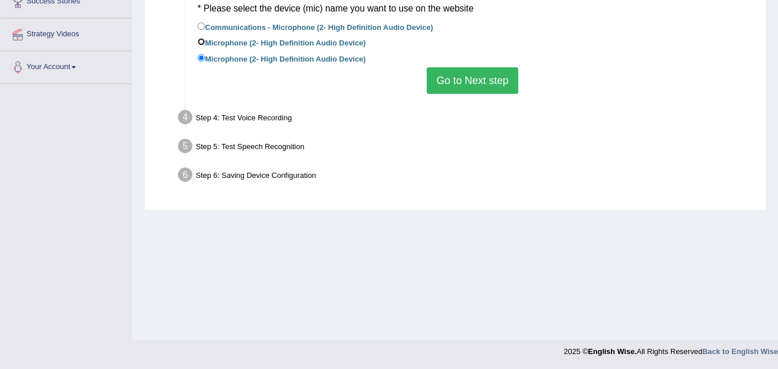
click at [199, 38] on input "Microphone (2- High Definition Audio Device)" at bounding box center [200, 41] width 7 height 7
radio input "true"
click at [441, 77] on button "Go to Next step" at bounding box center [472, 80] width 92 height 26
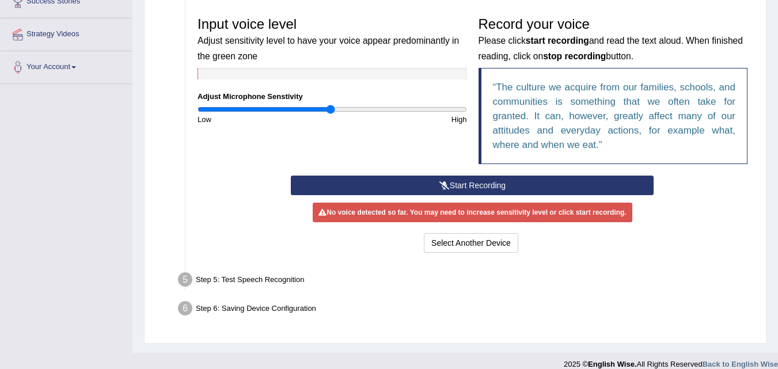
click at [454, 182] on button "Start Recording" at bounding box center [472, 186] width 363 height 20
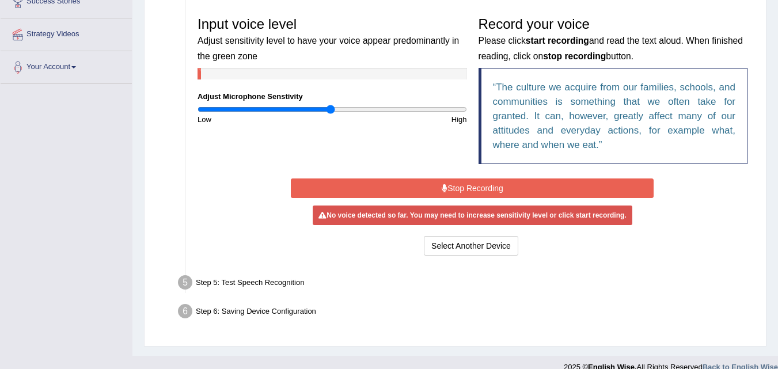
click at [474, 188] on button "Stop Recording" at bounding box center [472, 188] width 363 height 20
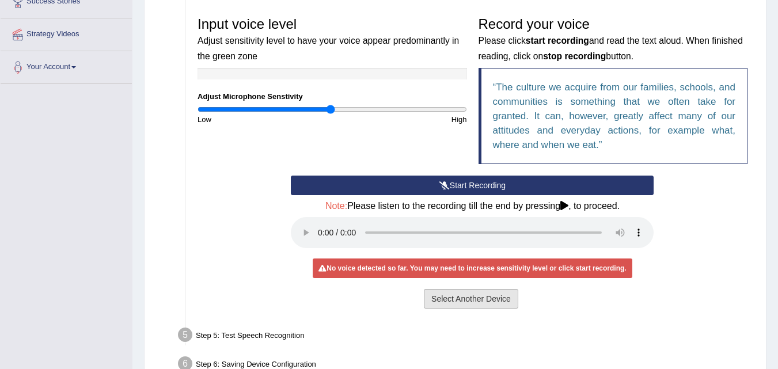
click at [481, 295] on button "Select Another Device" at bounding box center [471, 299] width 94 height 20
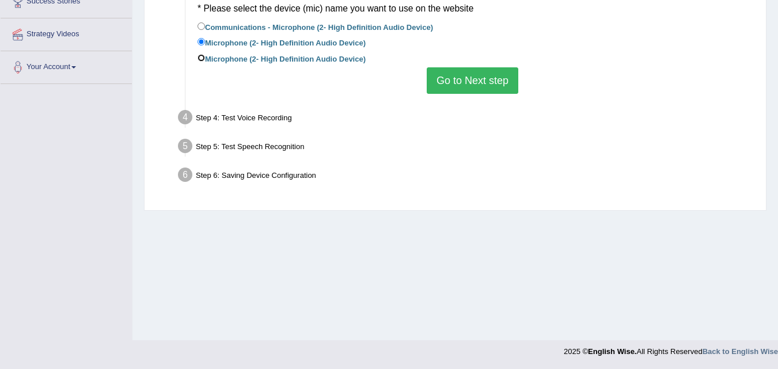
click at [203, 56] on input "Microphone (2- High Definition Audio Device)" at bounding box center [200, 57] width 7 height 7
radio input "true"
click at [426, 71] on button "Go to Next step" at bounding box center [472, 80] width 92 height 26
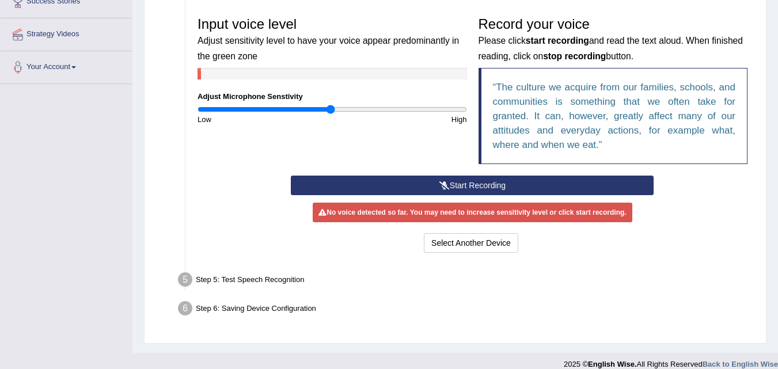
click at [478, 185] on button "Start Recording" at bounding box center [472, 186] width 363 height 20
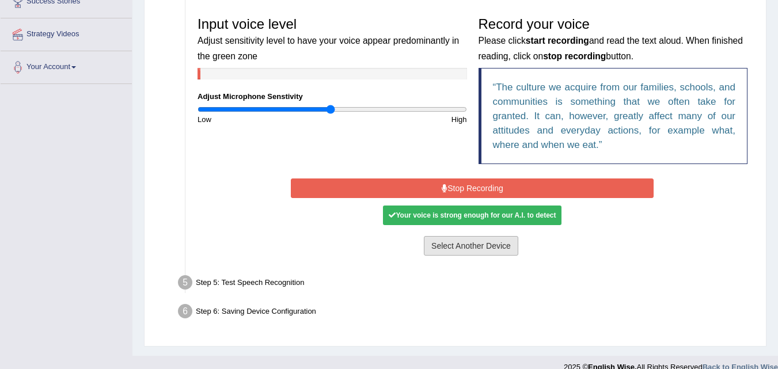
click at [465, 244] on button "Select Another Device" at bounding box center [471, 246] width 94 height 20
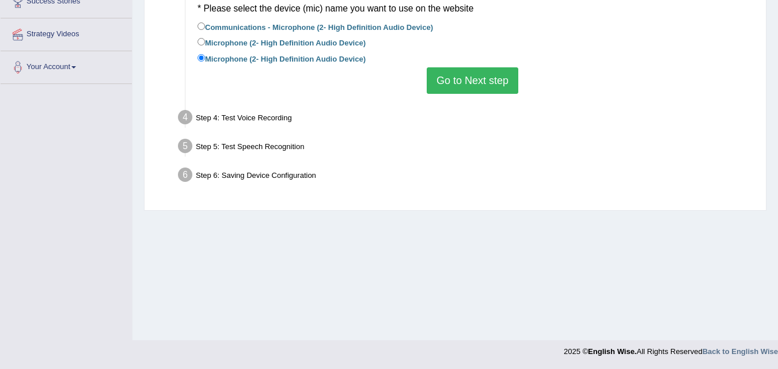
click at [455, 81] on button "Go to Next step" at bounding box center [472, 80] width 92 height 26
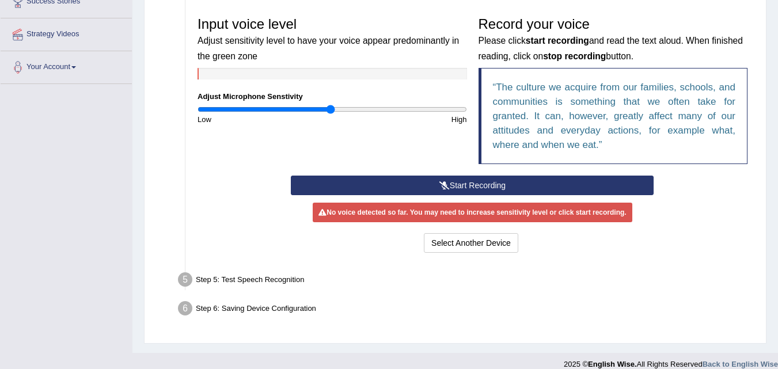
click at [460, 188] on button "Start Recording" at bounding box center [472, 186] width 363 height 20
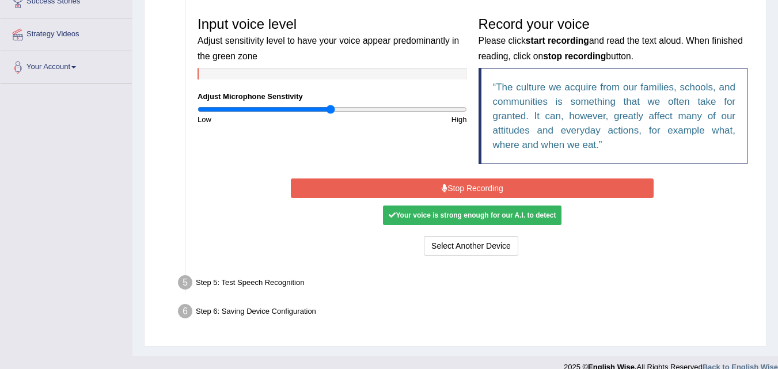
click at [474, 190] on button "Stop Recording" at bounding box center [472, 188] width 363 height 20
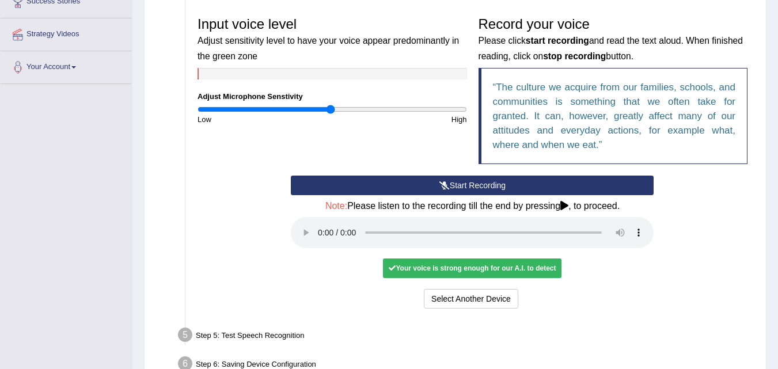
click at [478, 272] on div "Your voice is strong enough for our A.I. to detect" at bounding box center [472, 268] width 178 height 20
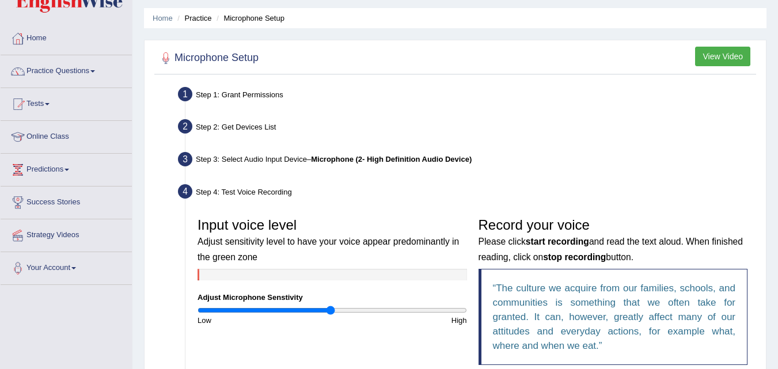
scroll to position [33, 0]
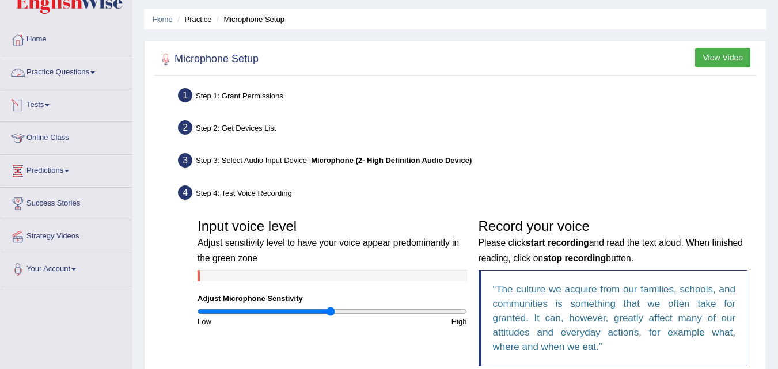
click at [68, 73] on link "Practice Questions" at bounding box center [66, 70] width 131 height 29
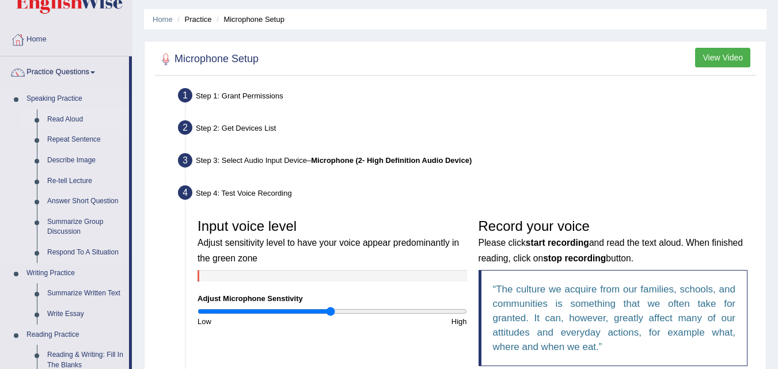
click at [61, 121] on link "Read Aloud" at bounding box center [85, 119] width 87 height 21
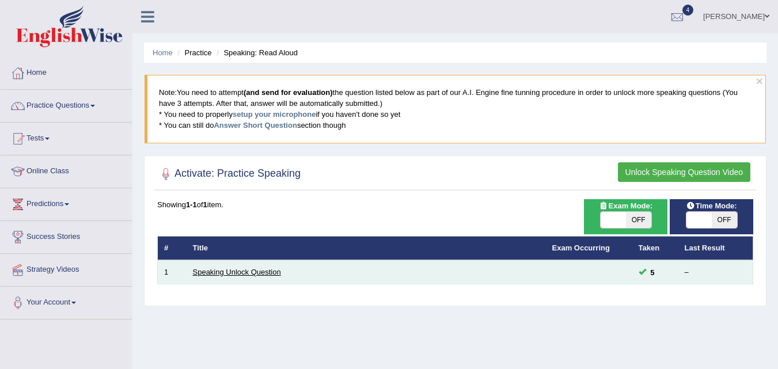
click at [247, 276] on link "Speaking Unlock Question" at bounding box center [237, 272] width 88 height 9
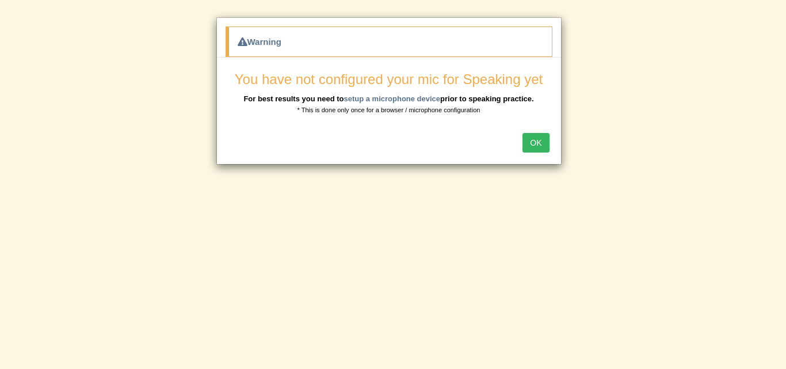
click at [543, 142] on button "OK" at bounding box center [536, 143] width 26 height 20
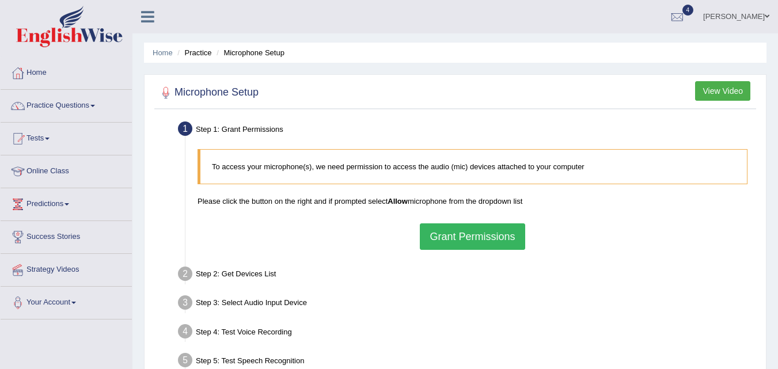
click at [475, 248] on button "Grant Permissions" at bounding box center [472, 236] width 105 height 26
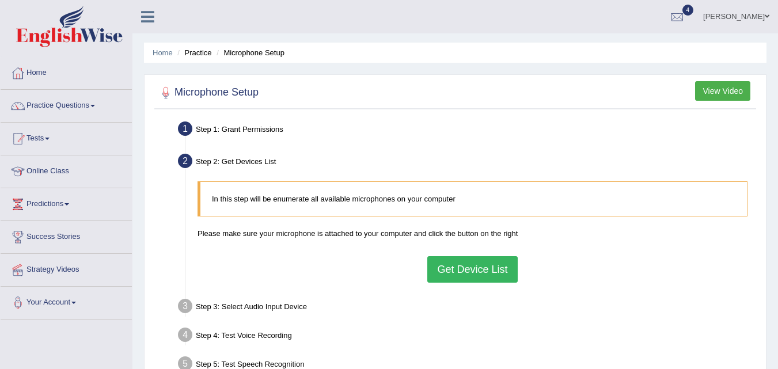
click at [474, 269] on button "Get Device List" at bounding box center [472, 269] width 90 height 26
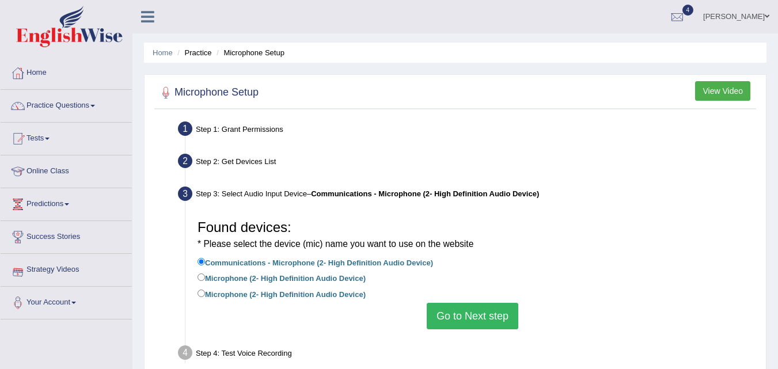
click at [208, 295] on label "Microphone (2- High Definition Audio Device)" at bounding box center [281, 293] width 168 height 13
click at [205, 295] on input "Microphone (2- High Definition Audio Device)" at bounding box center [200, 293] width 7 height 7
radio input "true"
click at [469, 315] on button "Go to Next step" at bounding box center [472, 316] width 92 height 26
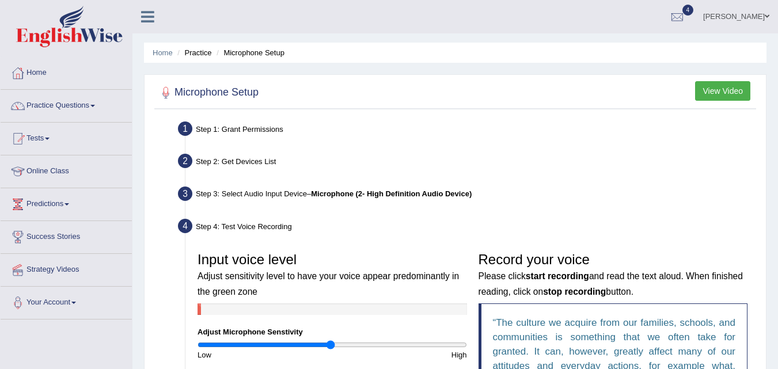
drag, startPoint x: 774, startPoint y: 80, endPoint x: 786, endPoint y: 142, distance: 63.3
click at [777, 142] on html "Toggle navigation Home Practice Questions Speaking Practice Read Aloud Repeat S…" at bounding box center [389, 184] width 778 height 369
click at [772, 128] on div "Home Practice Microphone Setup You have already completed the setup earlier wit…" at bounding box center [454, 294] width 645 height 588
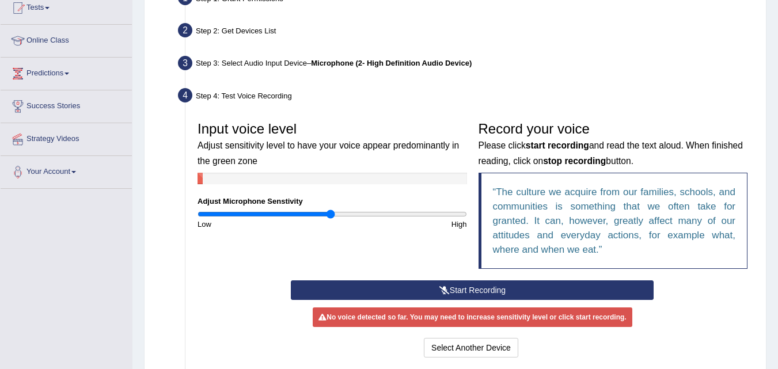
scroll to position [185, 0]
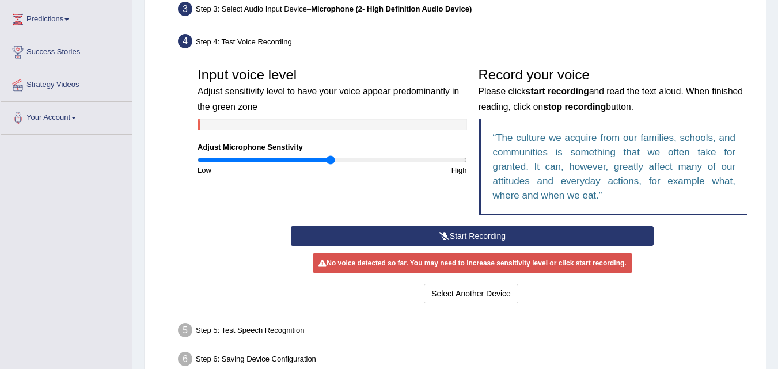
click at [511, 234] on button "Start Recording" at bounding box center [472, 236] width 363 height 20
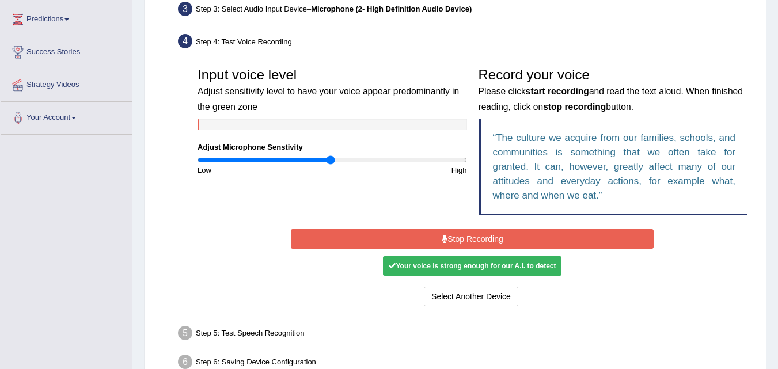
click at [508, 238] on button "Stop Recording" at bounding box center [472, 239] width 363 height 20
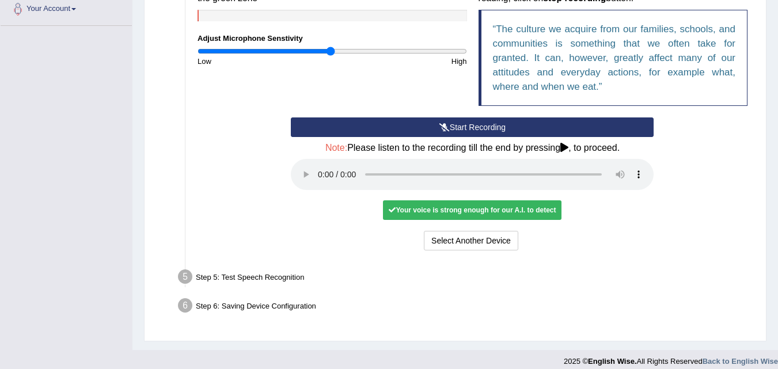
scroll to position [303, 0]
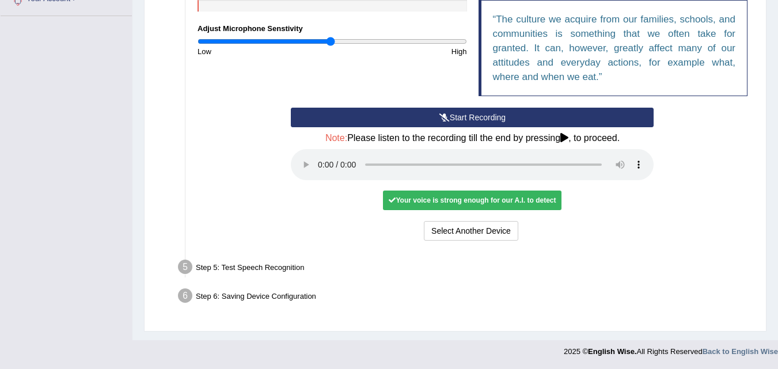
click at [241, 266] on div "Step 5: Test Speech Recognition" at bounding box center [467, 268] width 588 height 25
click at [466, 200] on div "Your voice is strong enough for our A.I. to detect" at bounding box center [472, 201] width 178 height 20
click at [455, 229] on button "Select Another Device" at bounding box center [471, 231] width 94 height 20
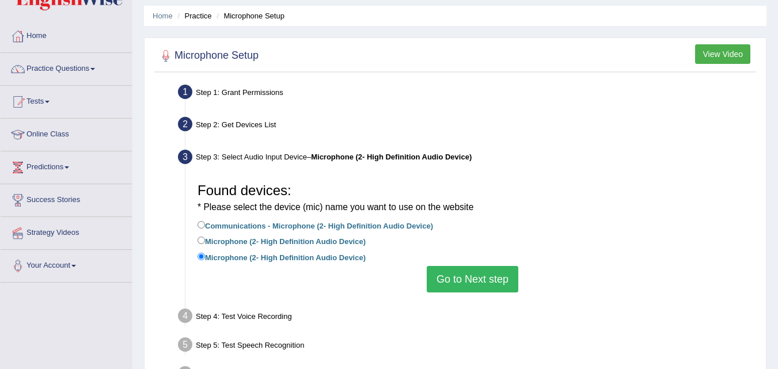
scroll to position [32, 0]
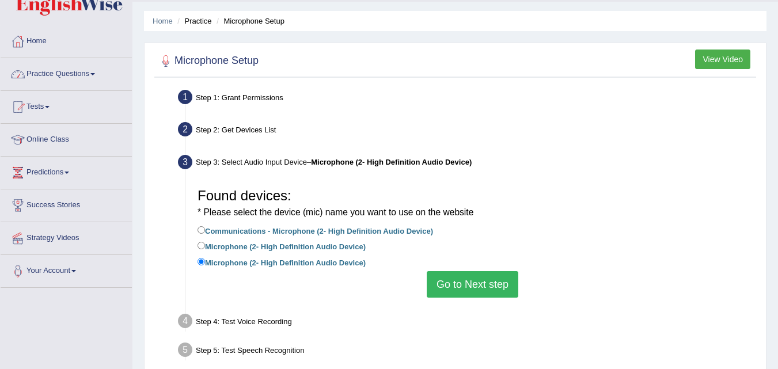
click at [77, 71] on link "Practice Questions" at bounding box center [66, 72] width 131 height 29
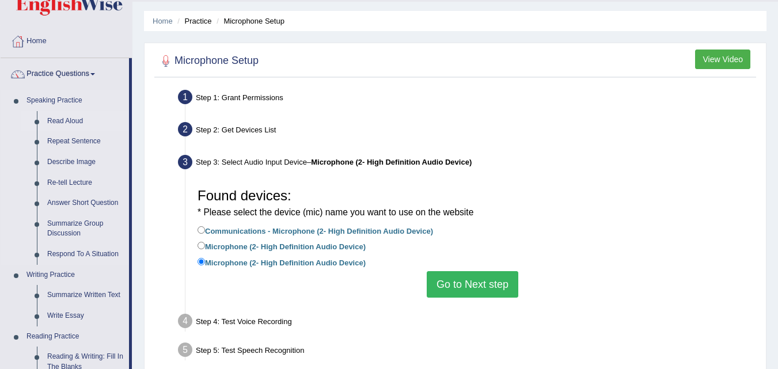
click at [55, 123] on link "Read Aloud" at bounding box center [85, 121] width 87 height 21
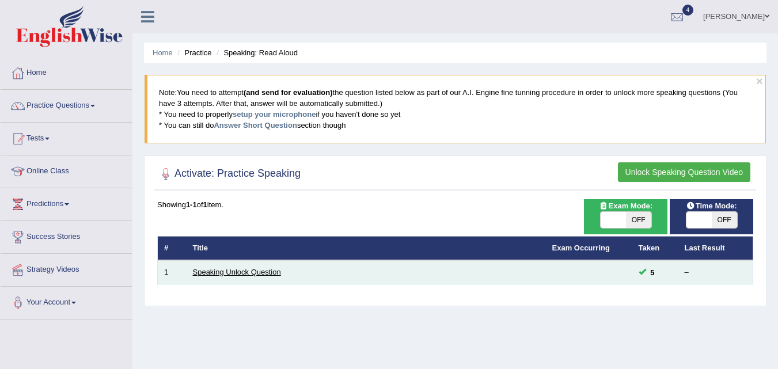
click at [229, 268] on link "Speaking Unlock Question" at bounding box center [237, 272] width 88 height 9
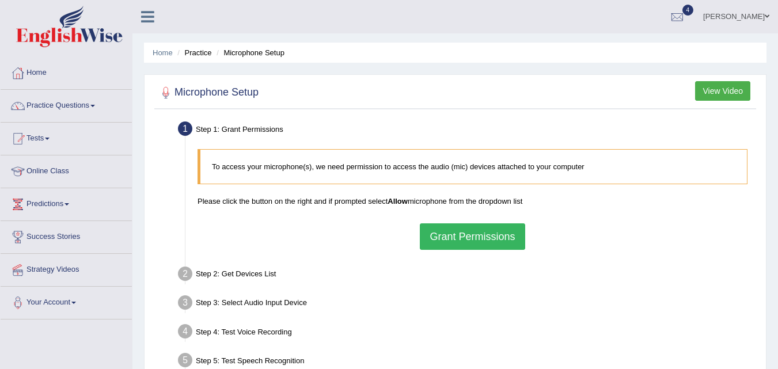
click at [463, 240] on button "Grant Permissions" at bounding box center [472, 236] width 105 height 26
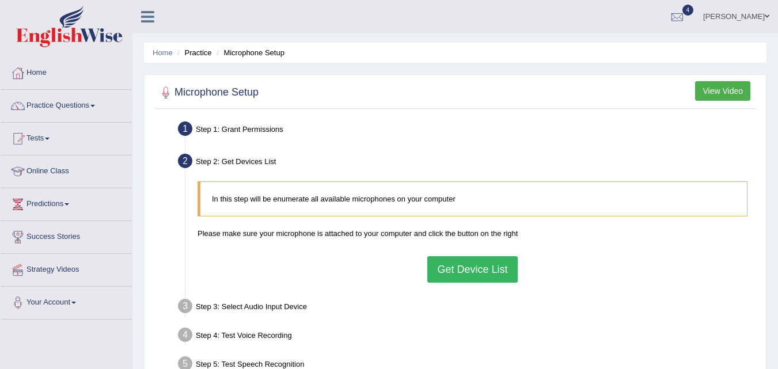
click at [473, 271] on button "Get Device List" at bounding box center [472, 269] width 90 height 26
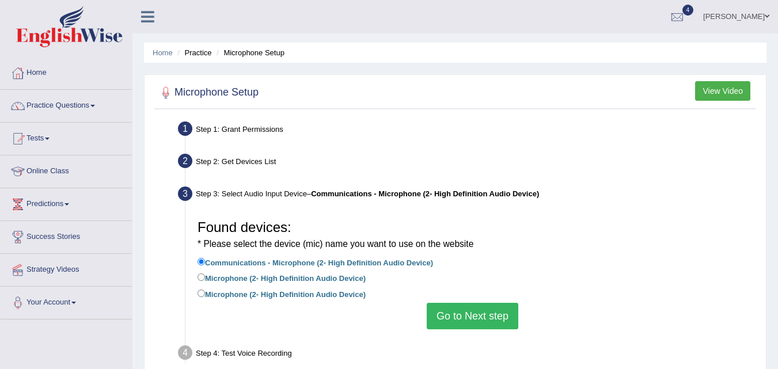
click at [206, 293] on label "Microphone (2- High Definition Audio Device)" at bounding box center [281, 293] width 168 height 13
click at [205, 293] on input "Microphone (2- High Definition Audio Device)" at bounding box center [200, 293] width 7 height 7
radio input "true"
click at [463, 317] on button "Go to Next step" at bounding box center [472, 316] width 92 height 26
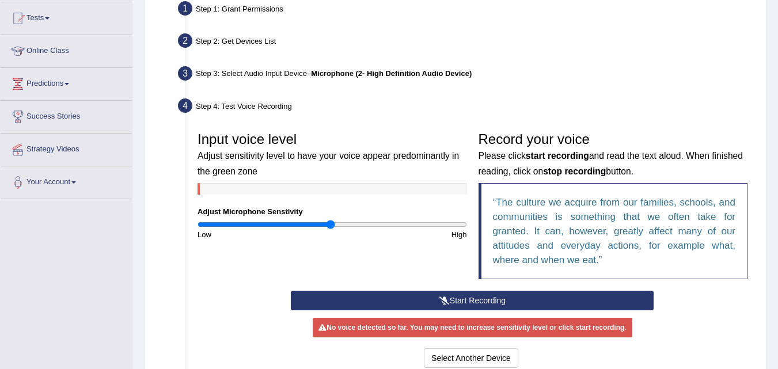
scroll to position [123, 0]
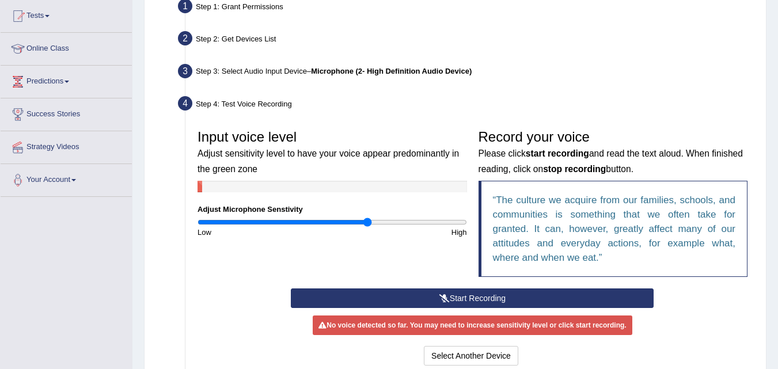
type input "1.28"
click at [368, 220] on input "range" at bounding box center [331, 222] width 269 height 9
click at [460, 297] on button "Start Recording" at bounding box center [472, 298] width 363 height 20
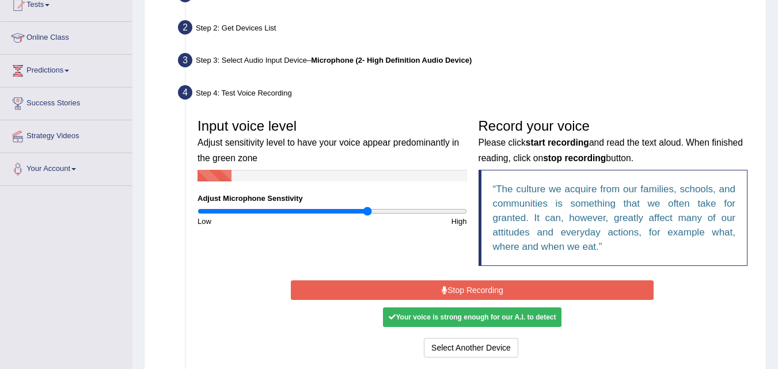
scroll to position [218, 0]
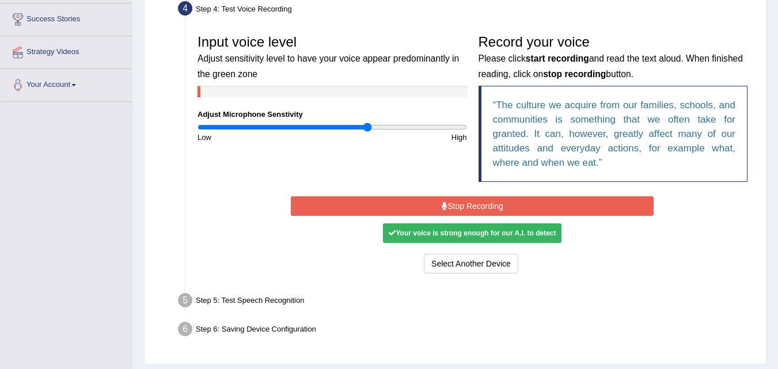
click at [474, 211] on button "Stop Recording" at bounding box center [472, 206] width 363 height 20
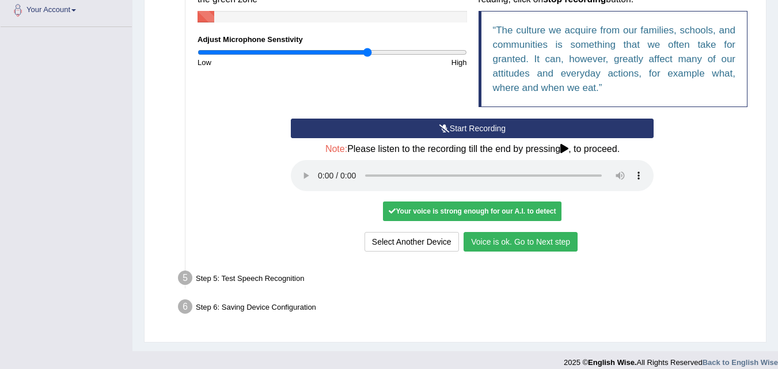
scroll to position [303, 0]
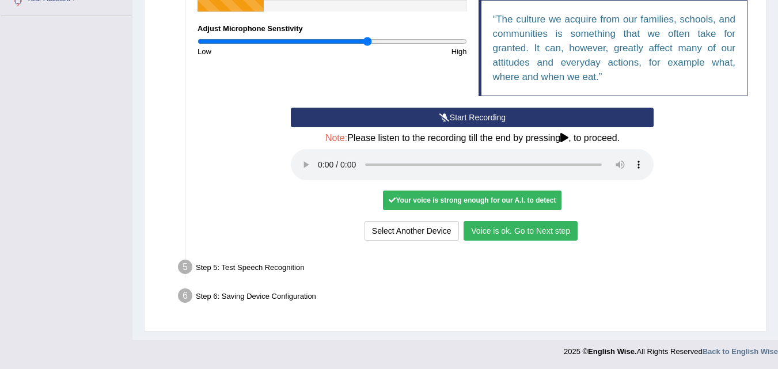
click at [516, 229] on button "Voice is ok. Go to Next step" at bounding box center [520, 231] width 114 height 20
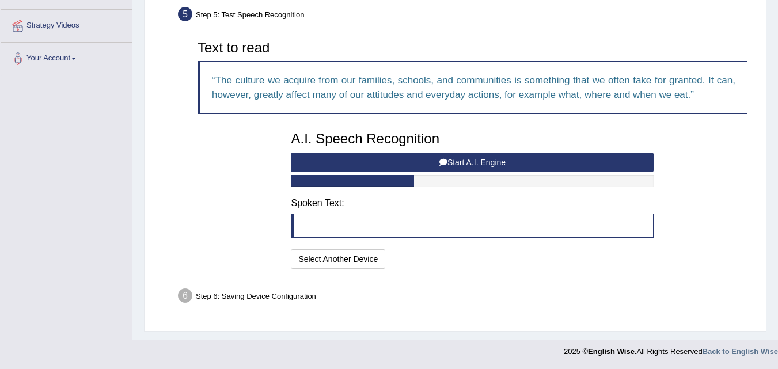
scroll to position [244, 0]
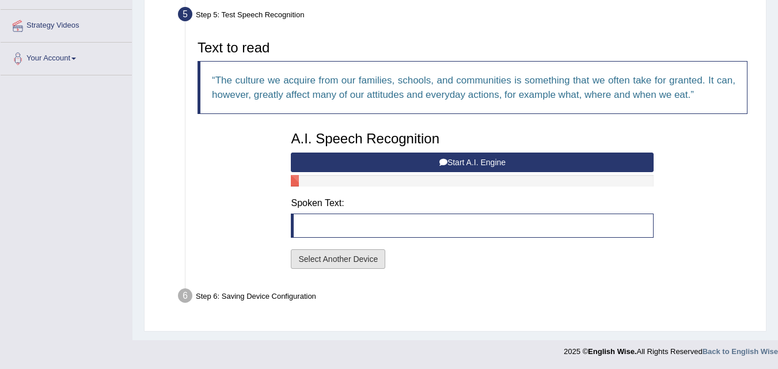
click at [353, 264] on button "Select Another Device" at bounding box center [338, 259] width 94 height 20
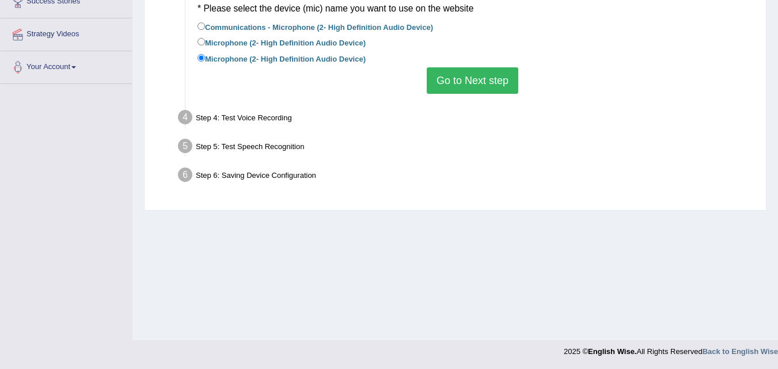
click at [199, 36] on label "Microphone (2- High Definition Audio Device)" at bounding box center [281, 42] width 168 height 13
click at [199, 38] on input "Microphone (2- High Definition Audio Device)" at bounding box center [200, 41] width 7 height 7
radio input "true"
click at [464, 82] on button "Go to Next step" at bounding box center [472, 80] width 92 height 26
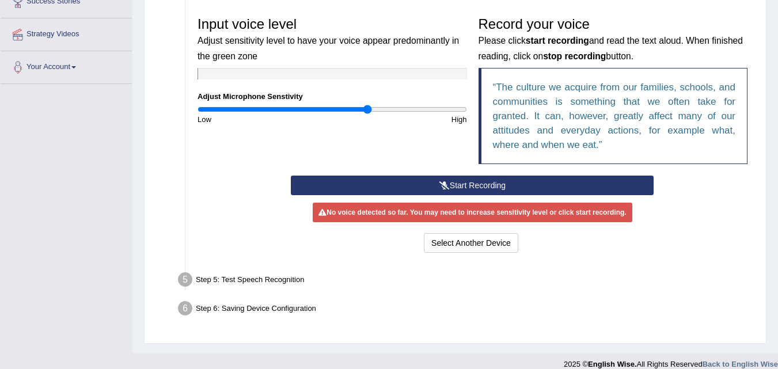
click at [471, 185] on button "Start Recording" at bounding box center [472, 186] width 363 height 20
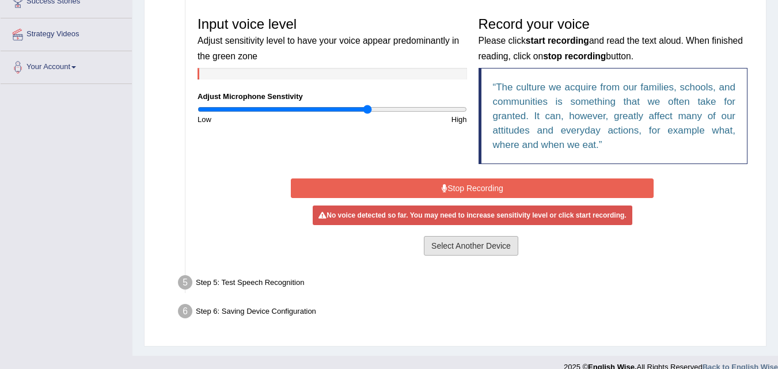
click at [459, 244] on button "Select Another Device" at bounding box center [471, 246] width 94 height 20
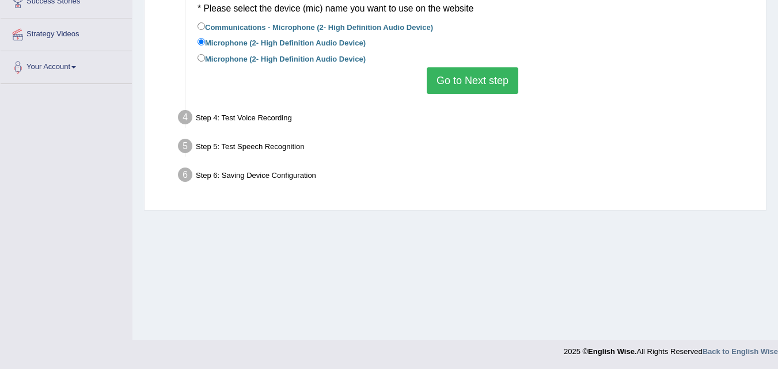
click at [210, 27] on label "Communications - Microphone (2- High Definition Audio Device)" at bounding box center [314, 26] width 235 height 13
click at [205, 27] on input "Communications - Microphone (2- High Definition Audio Device)" at bounding box center [200, 25] width 7 height 7
radio input "true"
click at [459, 86] on button "Go to Next step" at bounding box center [472, 80] width 92 height 26
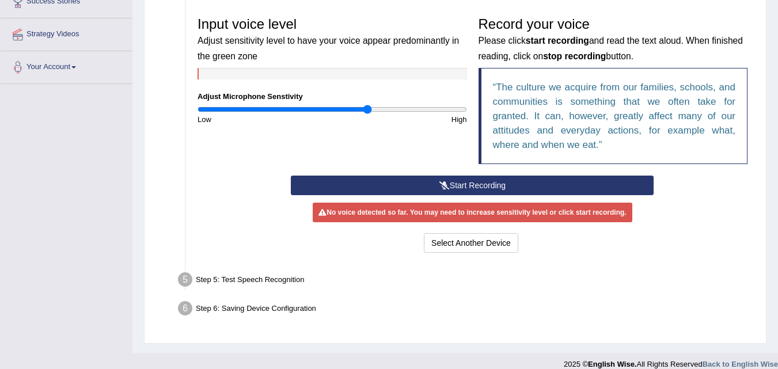
click at [480, 182] on button "Start Recording" at bounding box center [472, 186] width 363 height 20
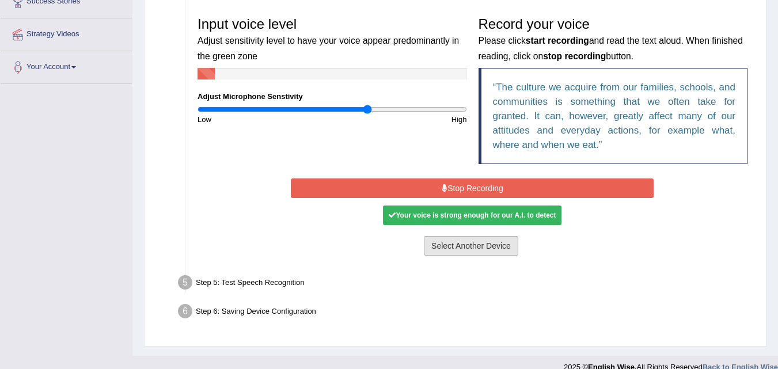
click at [477, 249] on button "Select Another Device" at bounding box center [471, 246] width 94 height 20
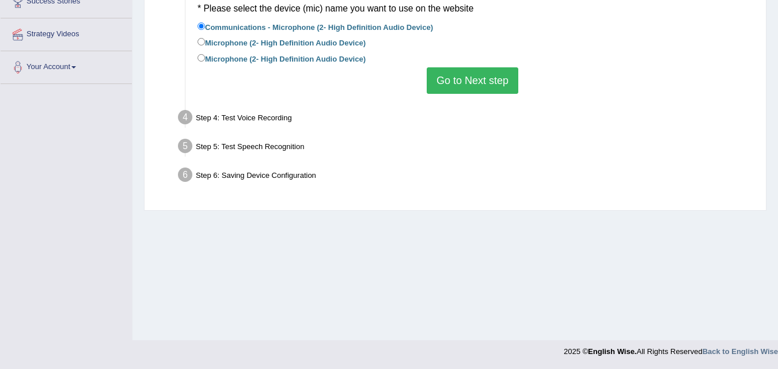
click at [466, 94] on div "Found devices: * Please select the device (mic) name you want to use on the web…" at bounding box center [472, 36] width 561 height 127
click at [204, 44] on input "Microphone (2- High Definition Audio Device)" at bounding box center [200, 41] width 7 height 7
radio input "true"
click at [458, 81] on button "Go to Next step" at bounding box center [472, 80] width 92 height 26
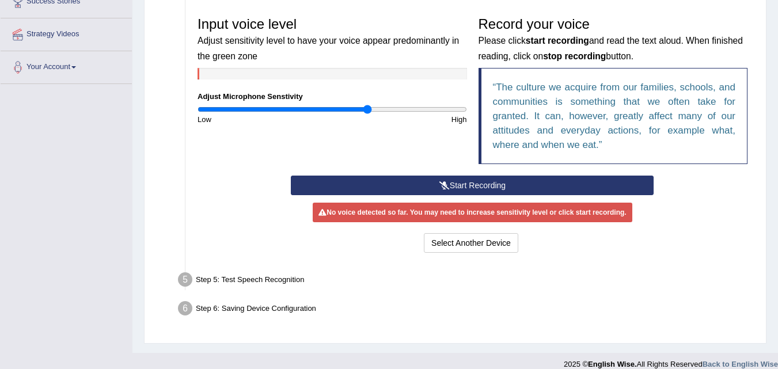
click at [449, 189] on button "Start Recording" at bounding box center [472, 186] width 363 height 20
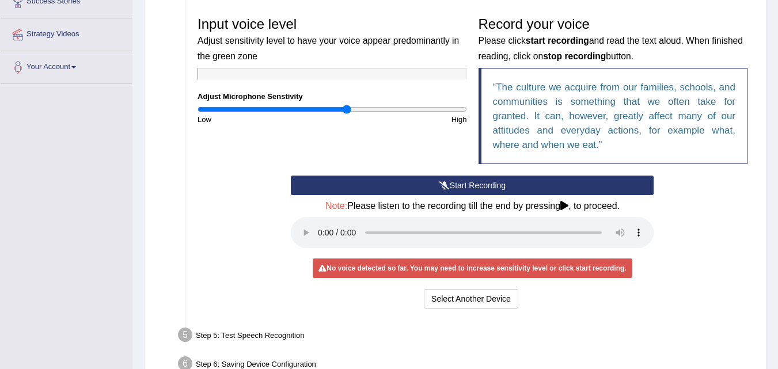
type input "1.12"
click at [346, 112] on input "range" at bounding box center [331, 109] width 269 height 9
click at [484, 296] on button "Select Another Device" at bounding box center [471, 299] width 94 height 20
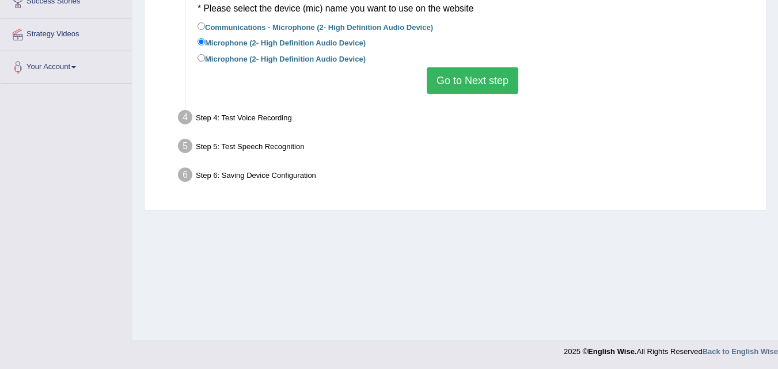
click at [195, 58] on div "Found devices: * Please select the device (mic) name you want to use on the web…" at bounding box center [472, 36] width 561 height 127
click at [203, 58] on input "Microphone (2- High Definition Audio Device)" at bounding box center [200, 57] width 7 height 7
radio input "true"
click at [458, 78] on button "Go to Next step" at bounding box center [472, 80] width 92 height 26
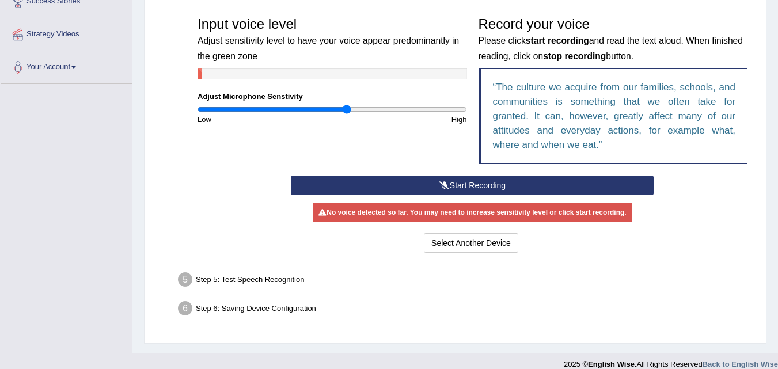
click at [464, 186] on button "Start Recording" at bounding box center [472, 186] width 363 height 20
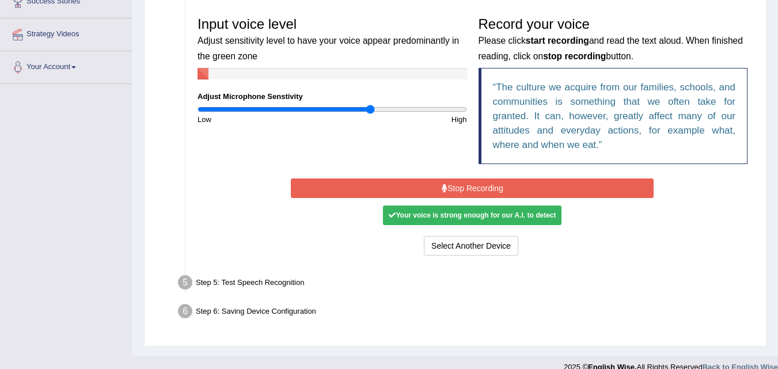
click at [371, 113] on input "range" at bounding box center [331, 109] width 269 height 9
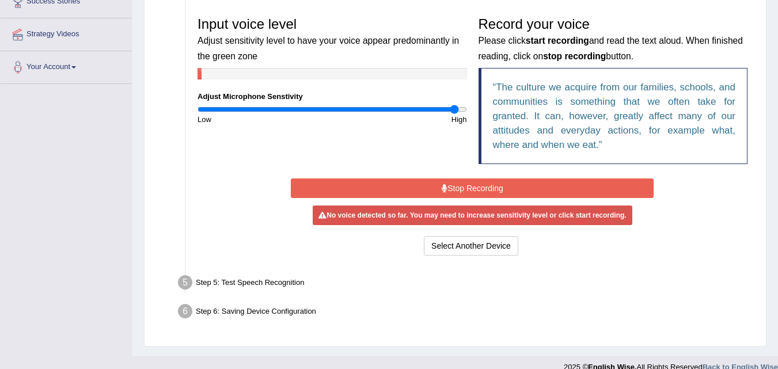
click at [454, 111] on input "range" at bounding box center [331, 109] width 269 height 9
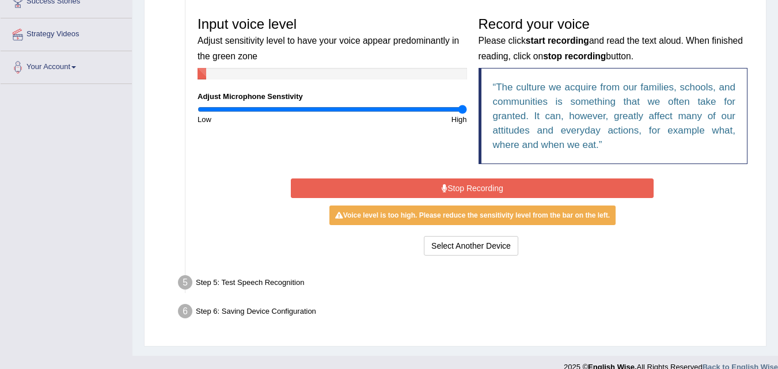
click at [462, 108] on input "range" at bounding box center [331, 109] width 269 height 9
click at [497, 191] on button "Stop Recording" at bounding box center [472, 188] width 363 height 20
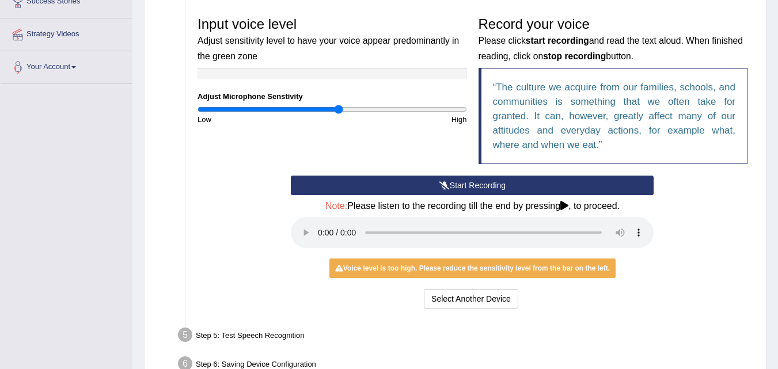
type input "1.06"
click at [338, 111] on input "range" at bounding box center [331, 109] width 269 height 9
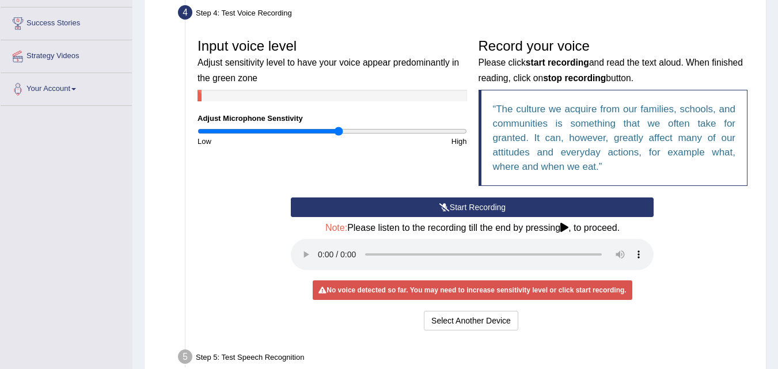
scroll to position [198, 0]
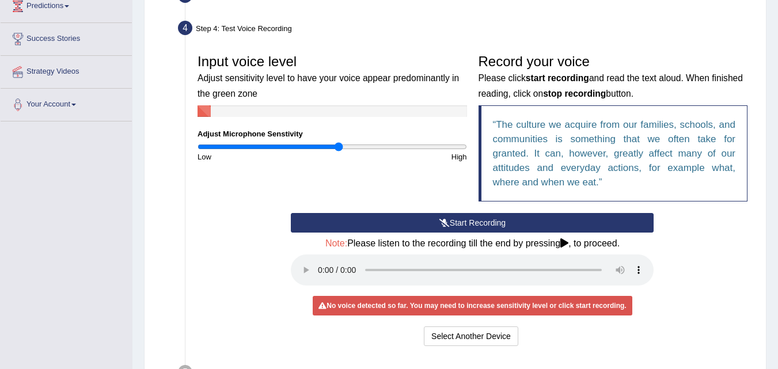
click at [697, 254] on div "Start Recording Stop Recording Note: Please listen to the recording till the en…" at bounding box center [472, 281] width 561 height 136
